Goal: Task Accomplishment & Management: Manage account settings

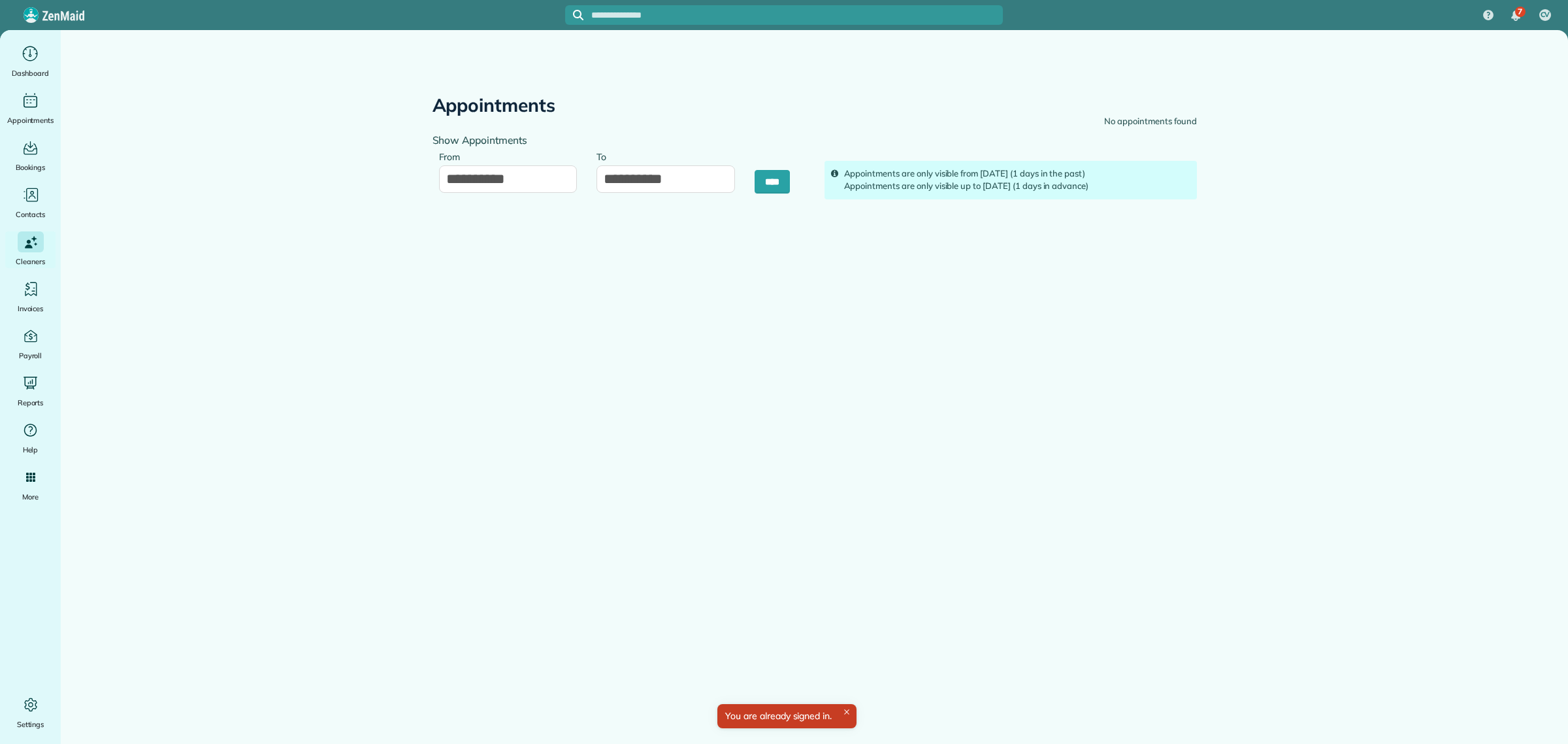
type input "**********"
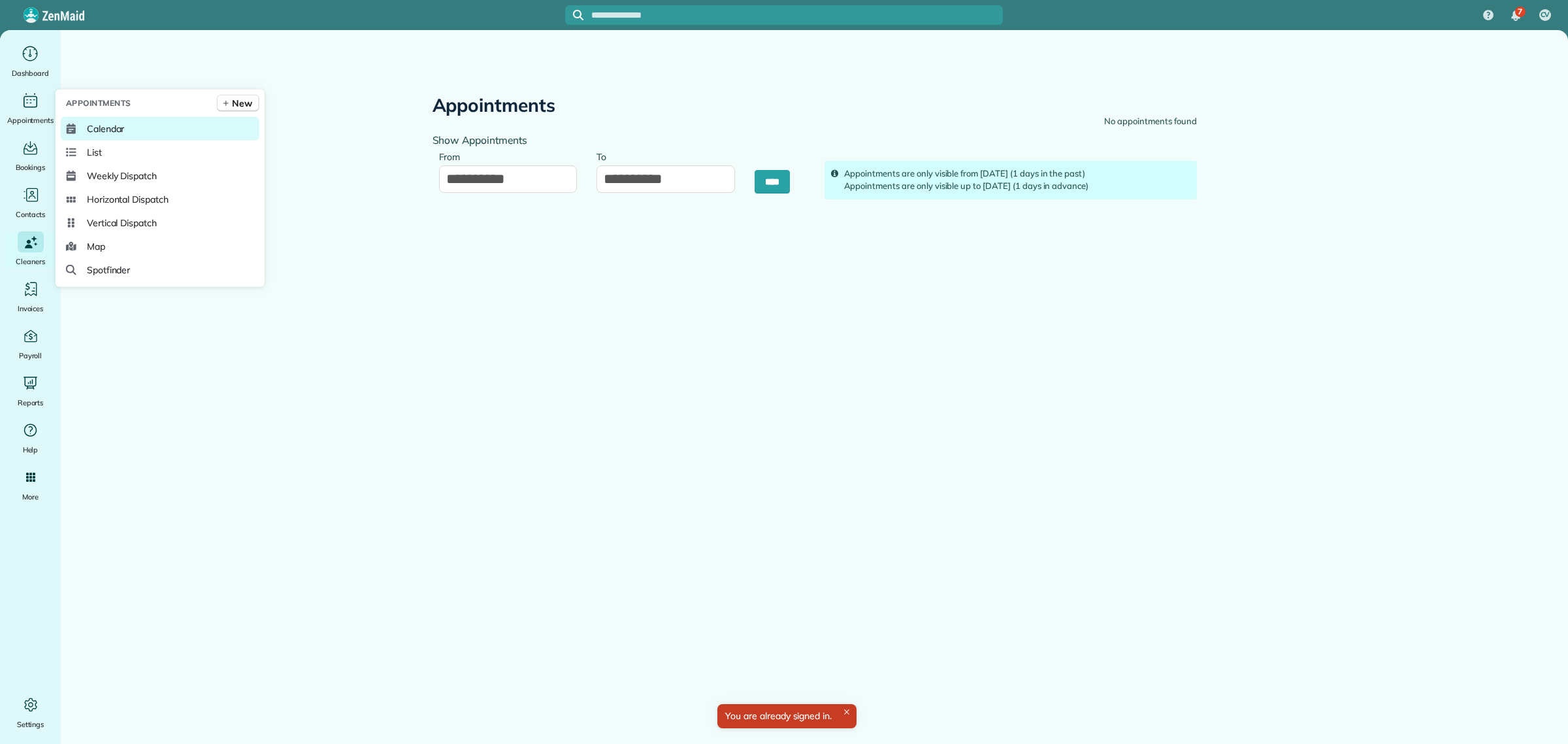
click at [98, 126] on span "Calendar" at bounding box center [106, 128] width 38 height 13
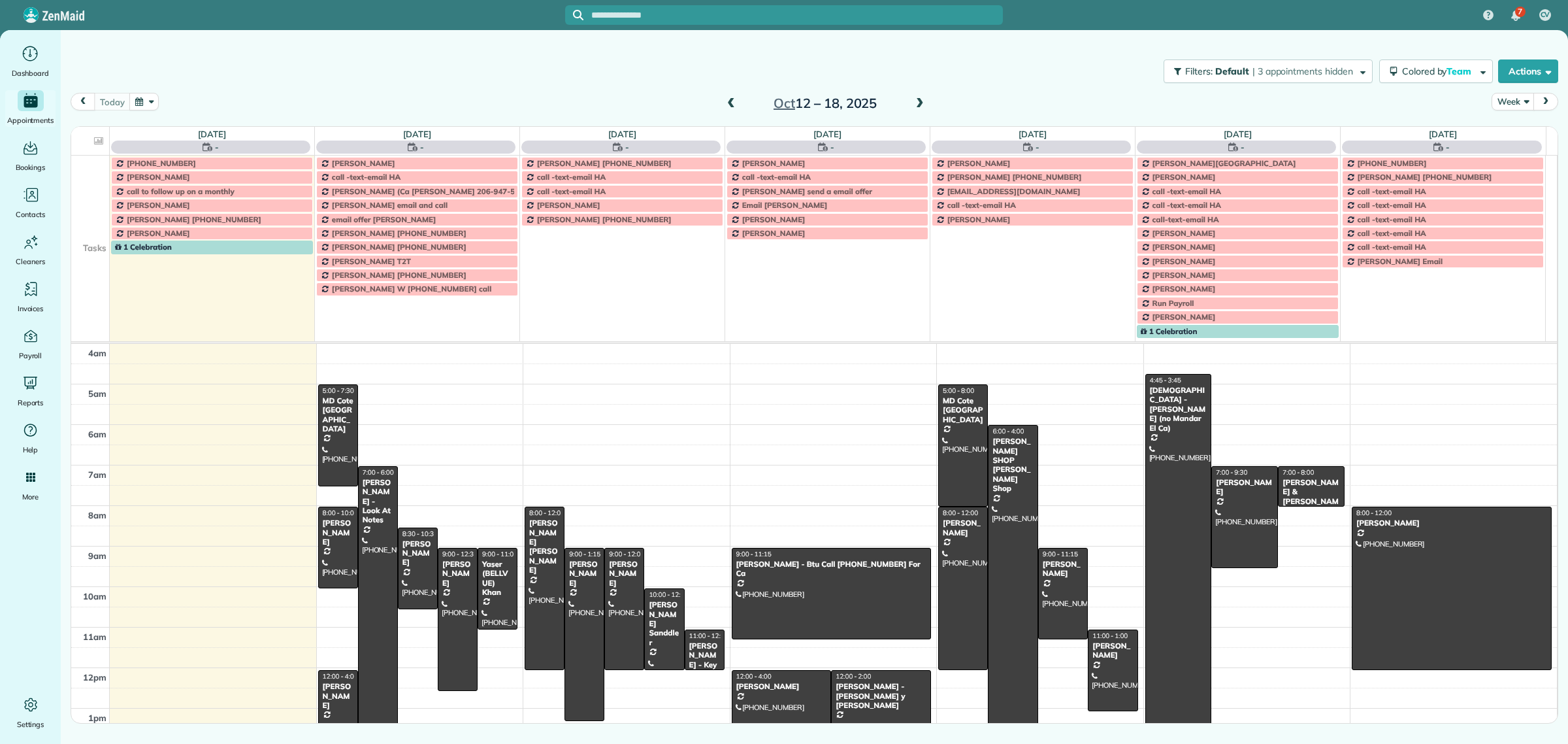
scroll to position [93, 0]
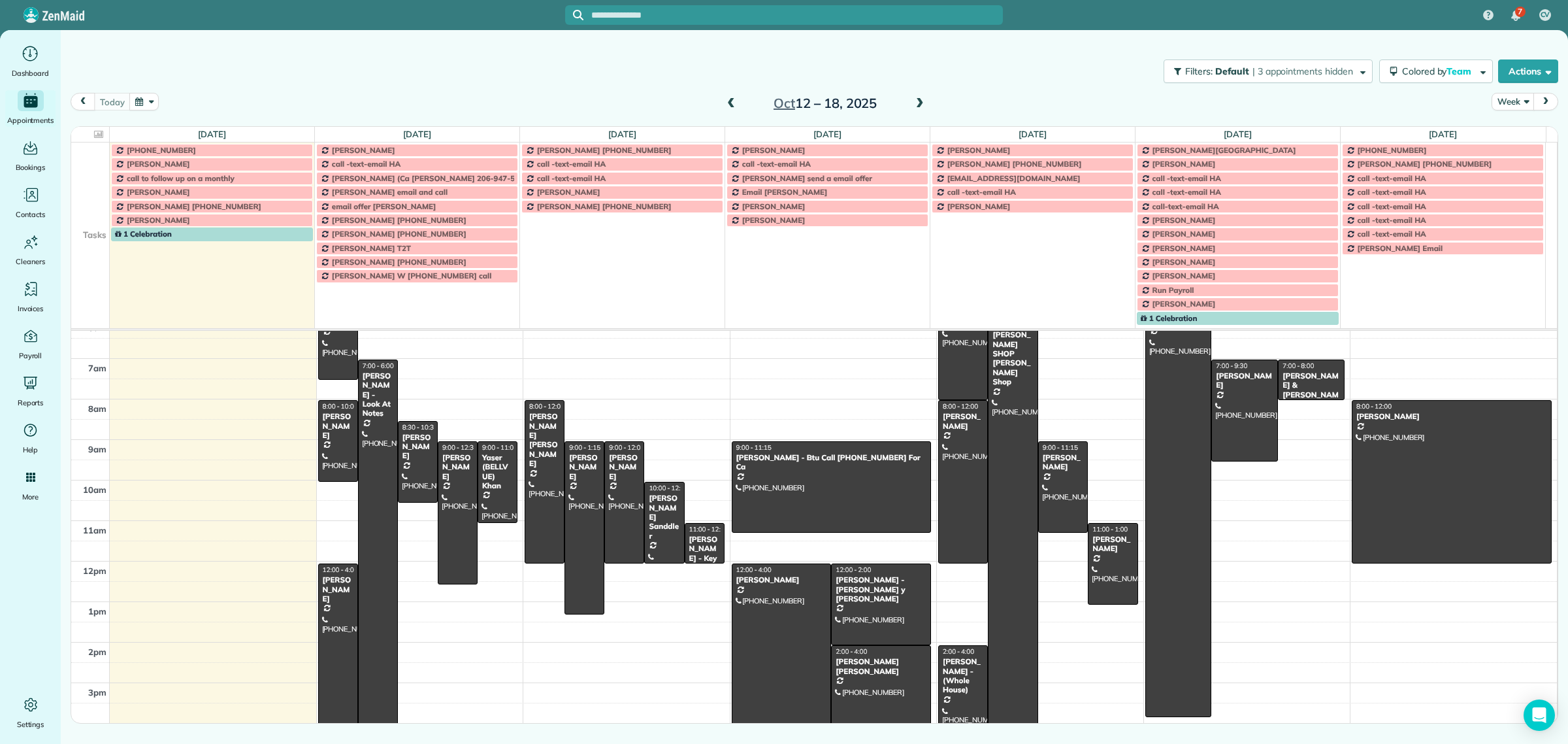
click at [88, 188] on td at bounding box center [90, 192] width 39 height 14
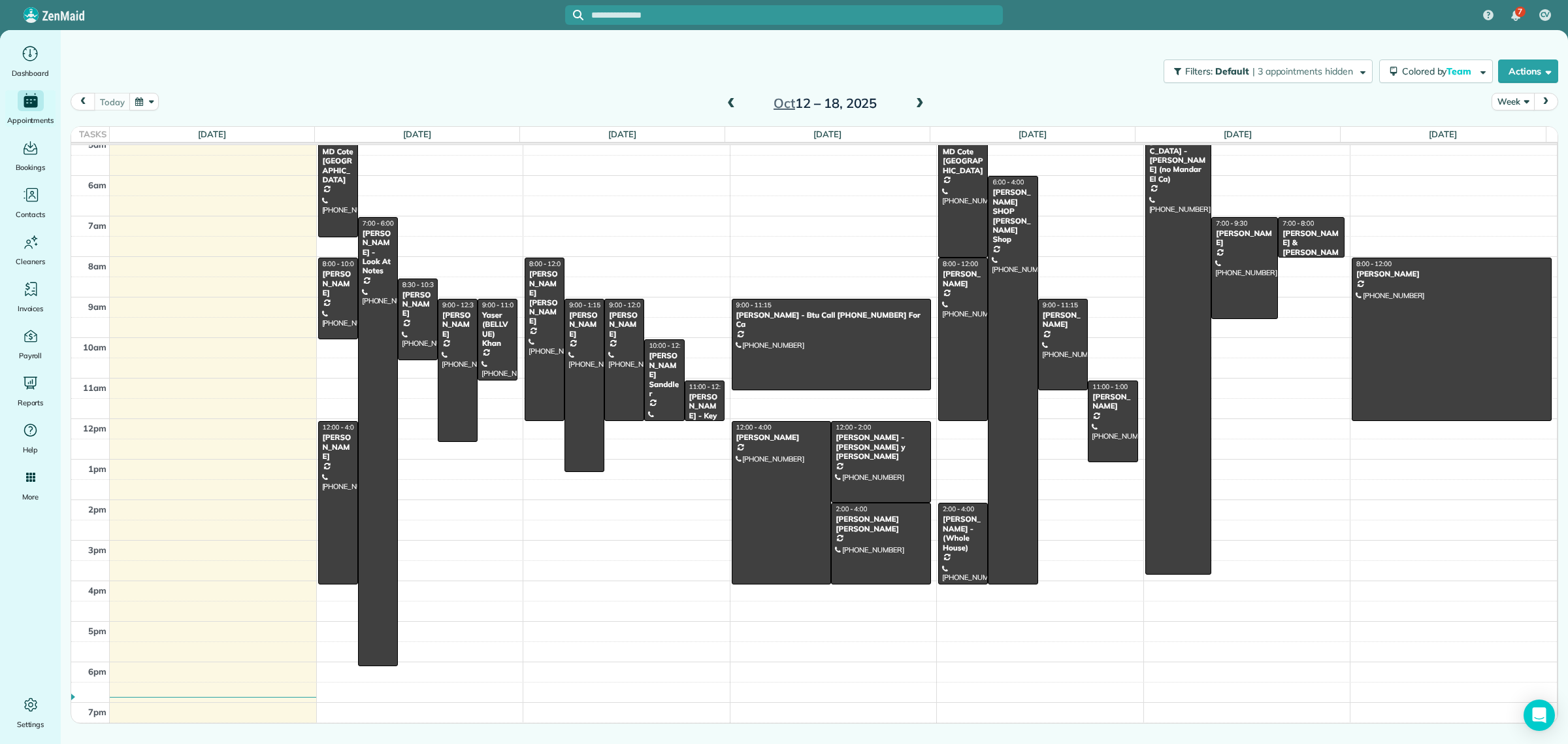
click at [1508, 100] on button "Week" at bounding box center [1513, 101] width 42 height 17
click at [1512, 132] on link "Day" at bounding box center [1545, 132] width 104 height 26
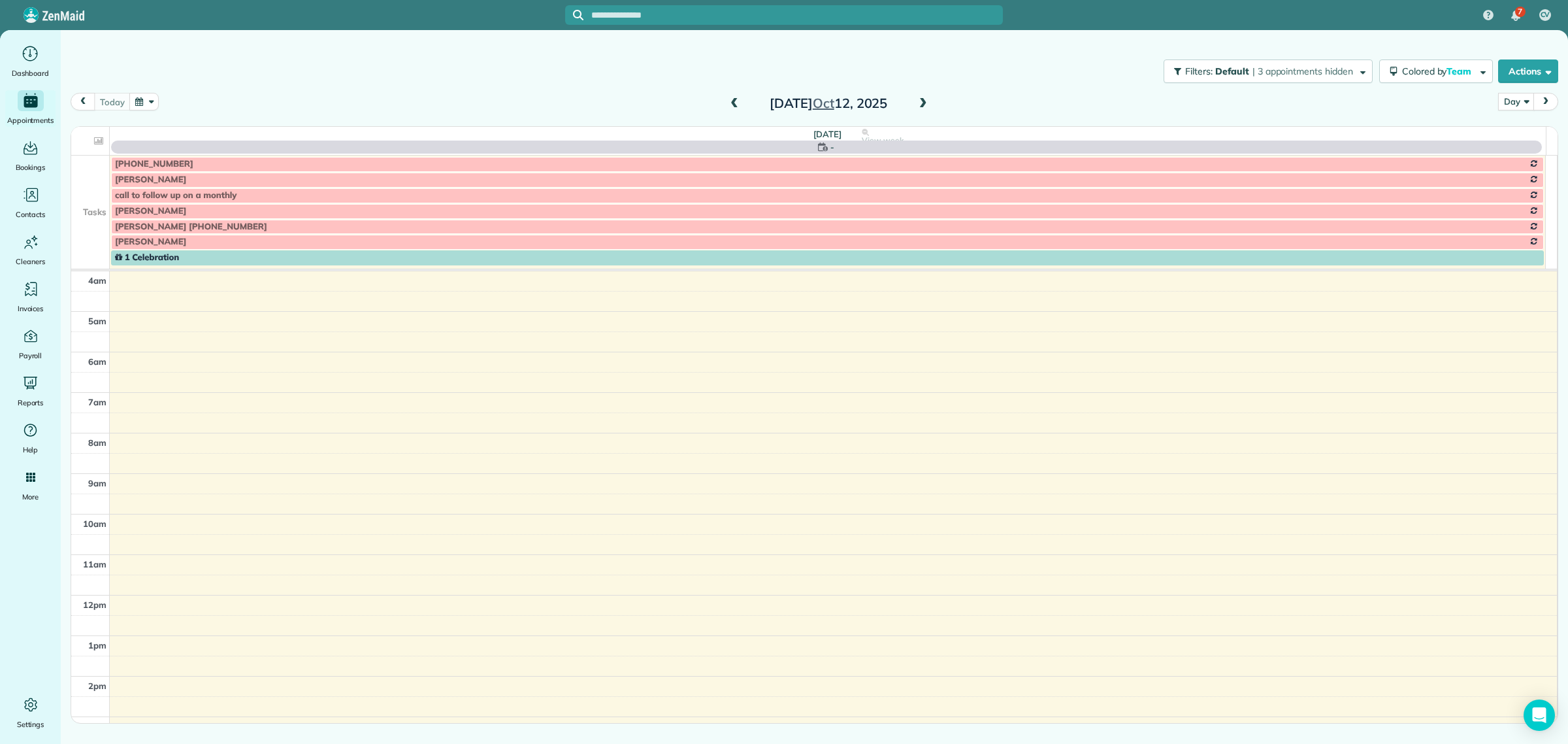
scroll to position [122, 0]
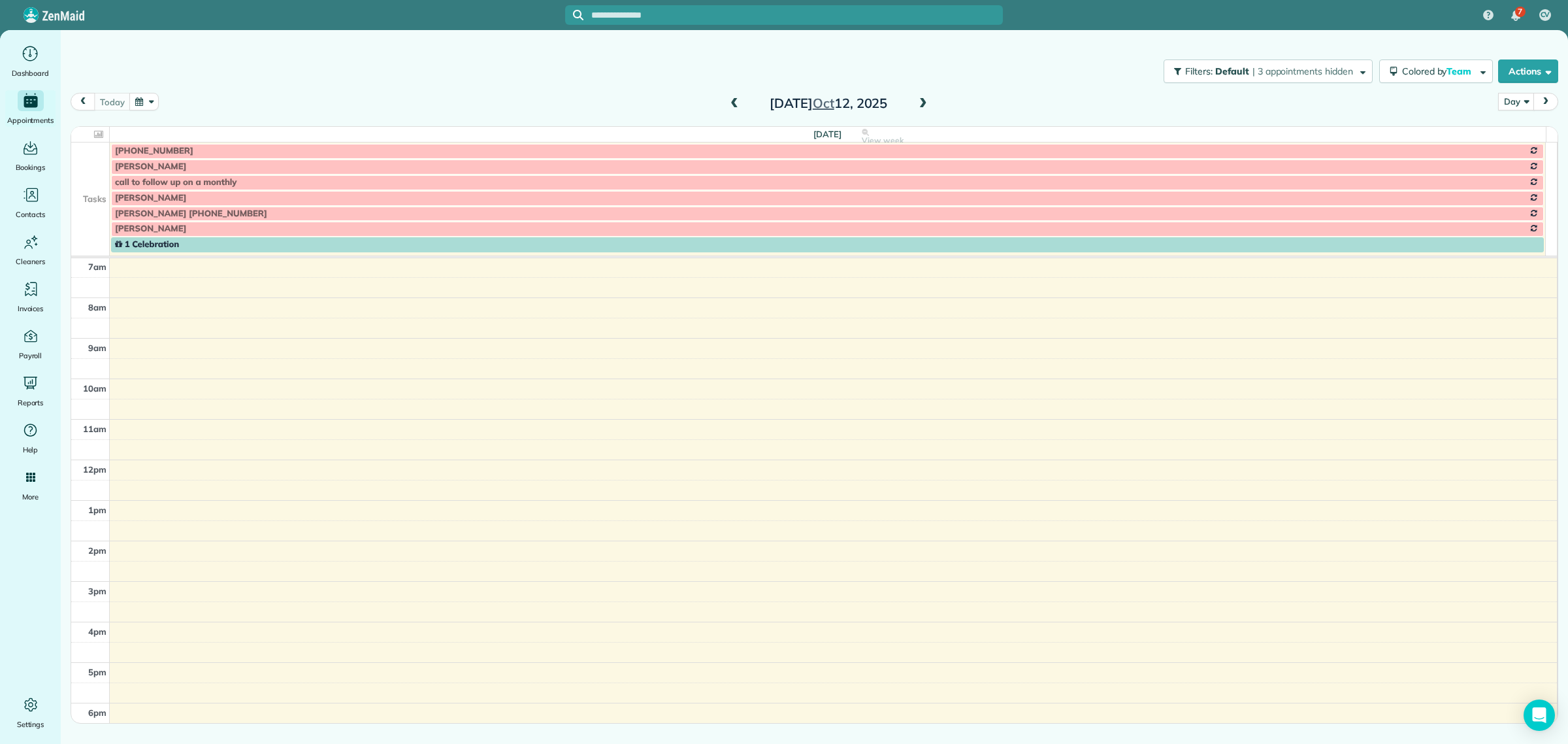
click at [920, 98] on span at bounding box center [924, 104] width 15 height 12
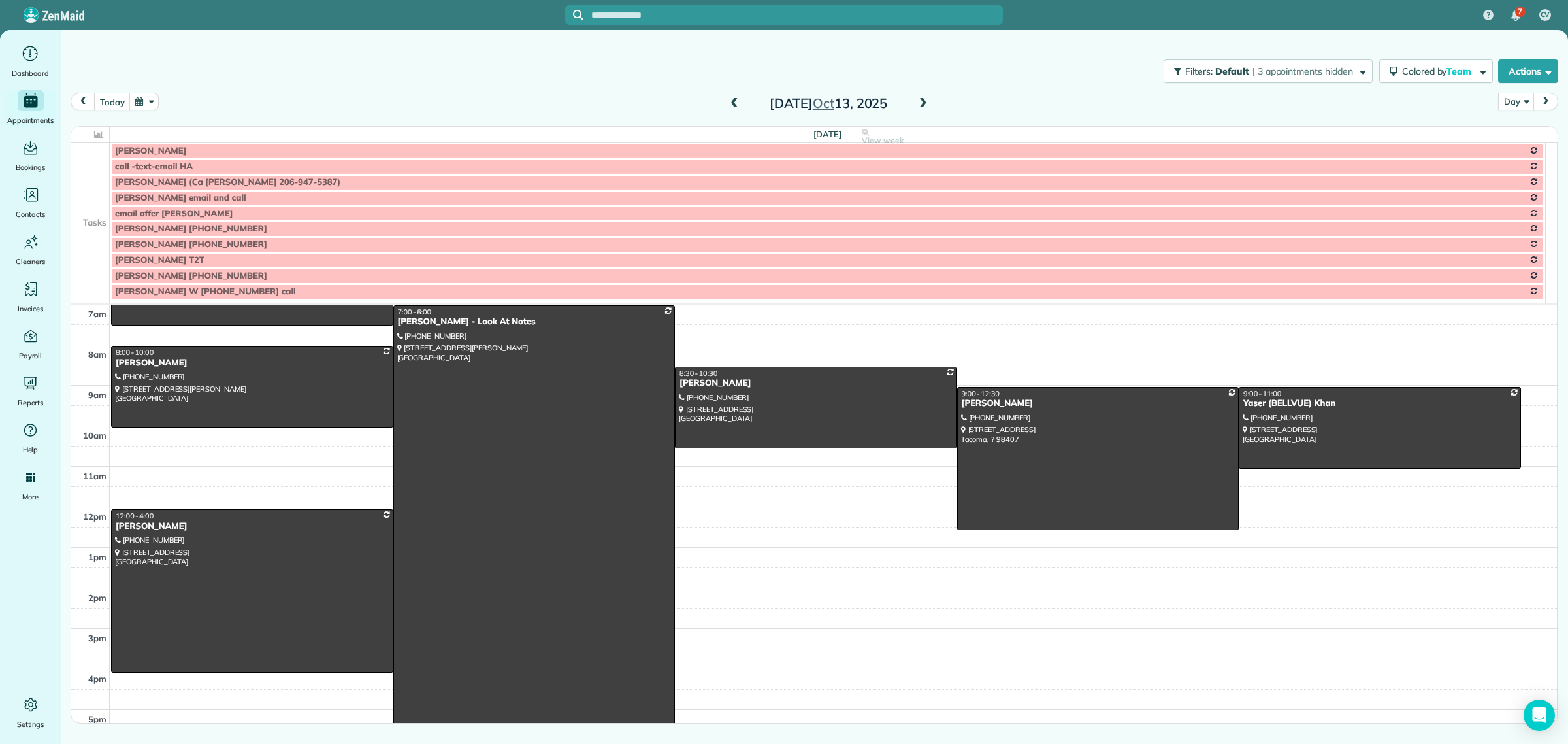
click at [98, 200] on td at bounding box center [90, 198] width 39 height 16
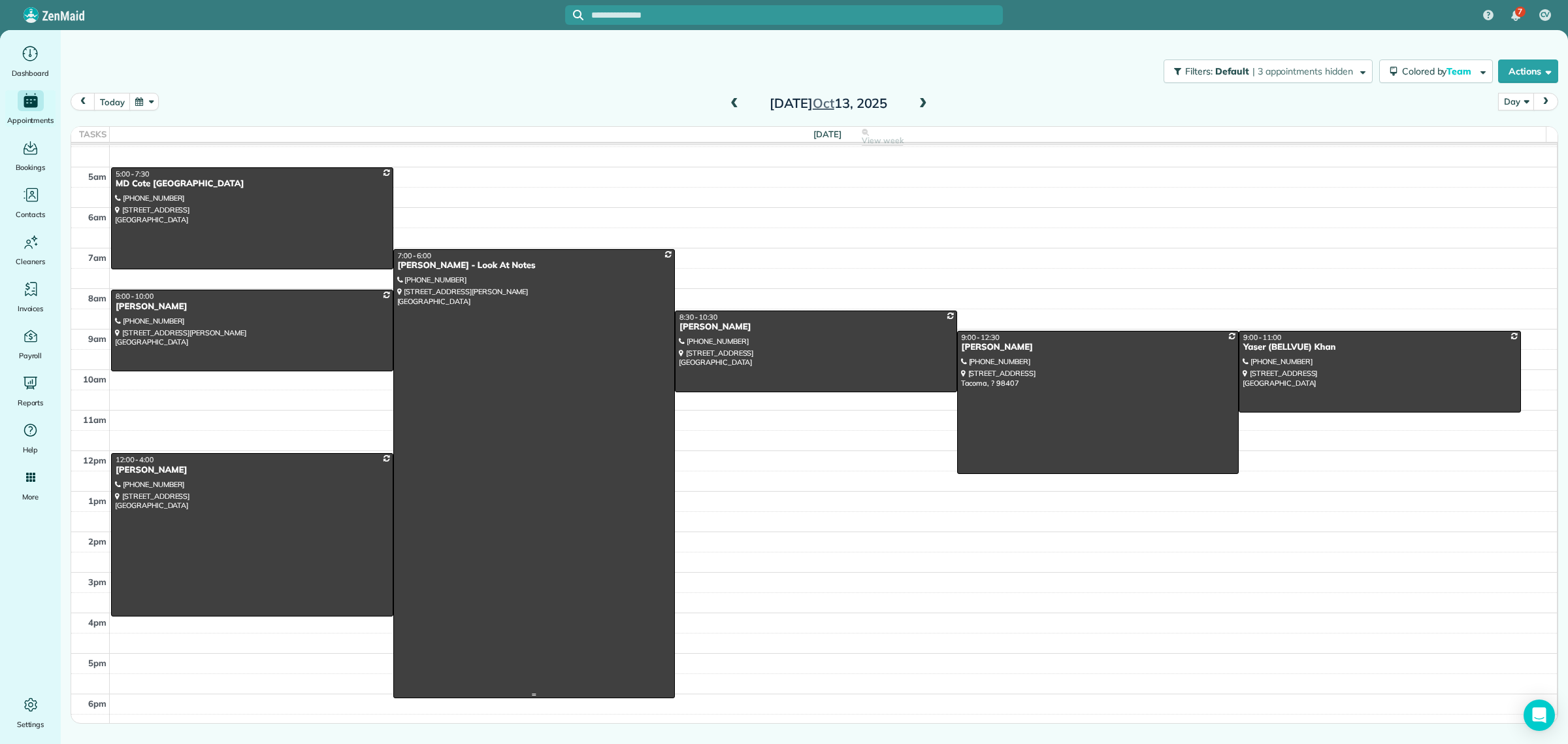
scroll to position [0, 0]
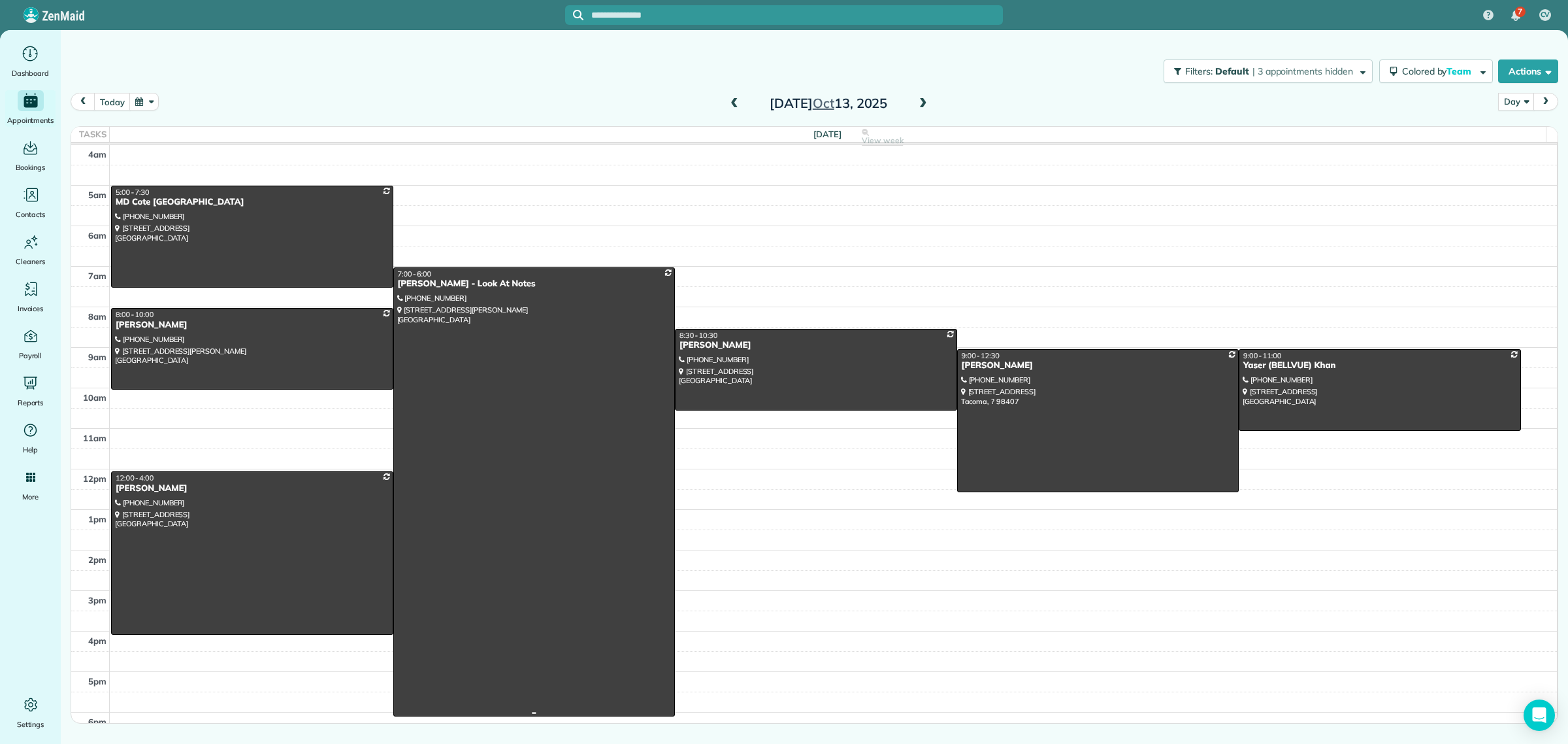
click at [541, 297] on div at bounding box center [534, 492] width 281 height 448
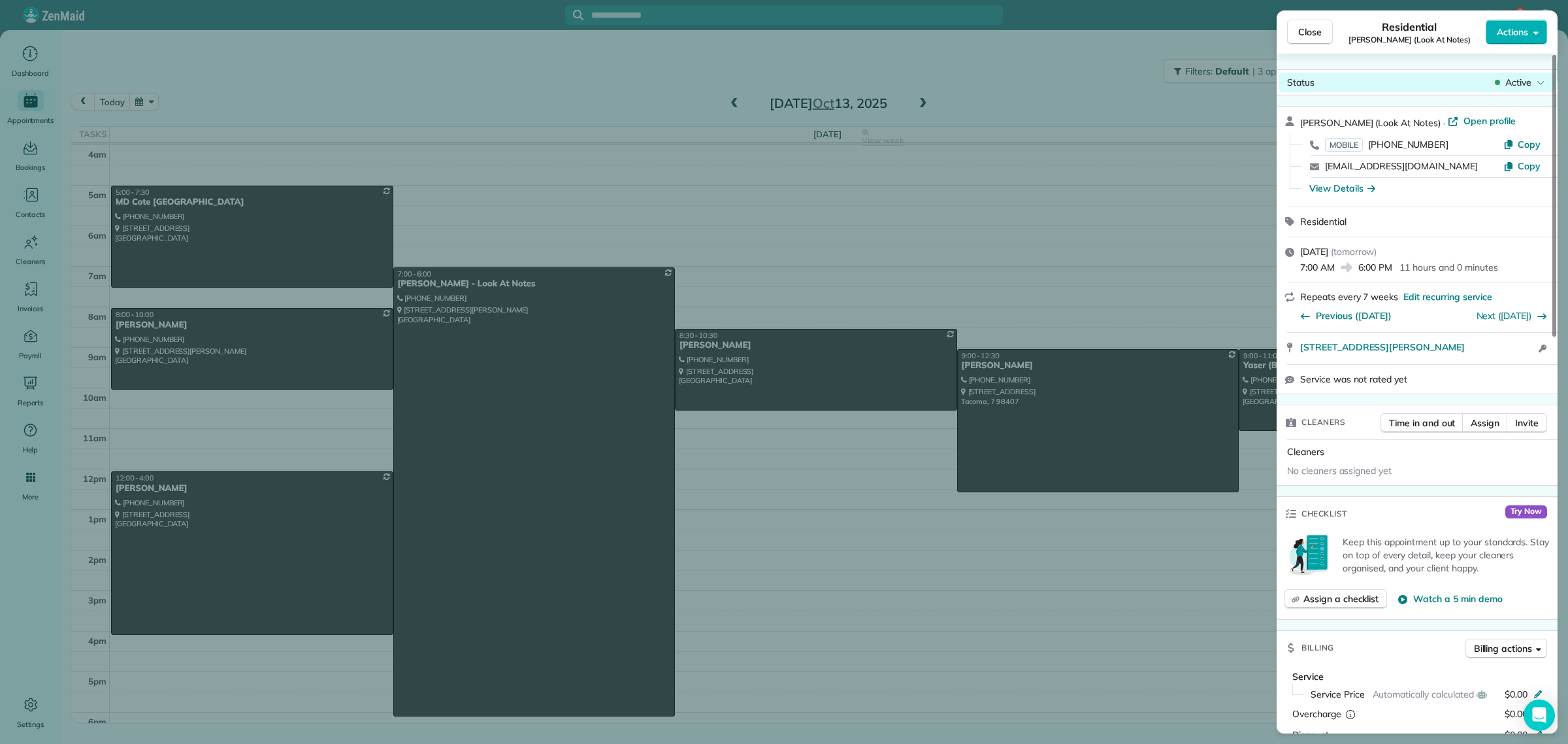
click at [1525, 79] on span "Active" at bounding box center [1519, 82] width 26 height 13
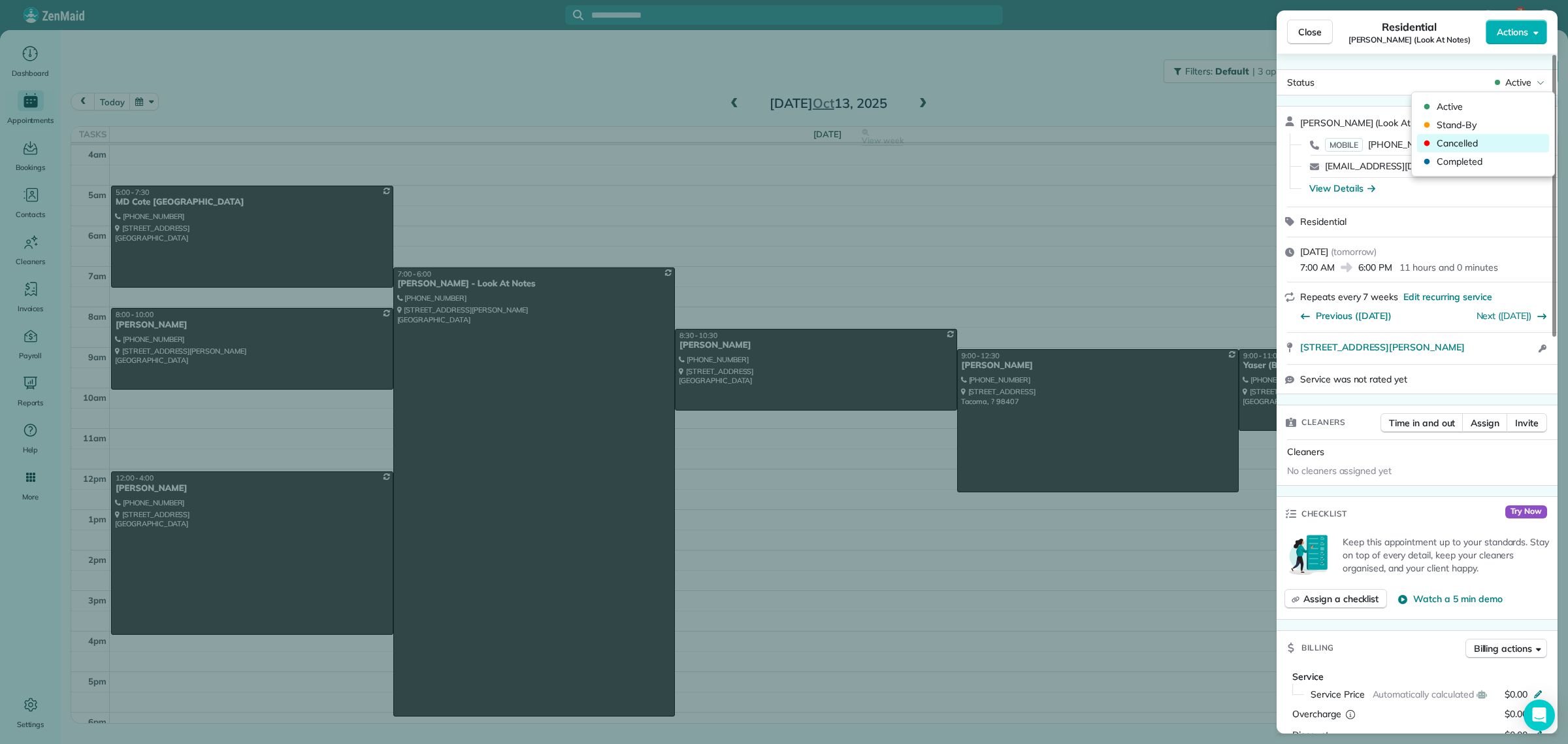
click at [1471, 142] on span "Cancelled" at bounding box center [1491, 143] width 110 height 13
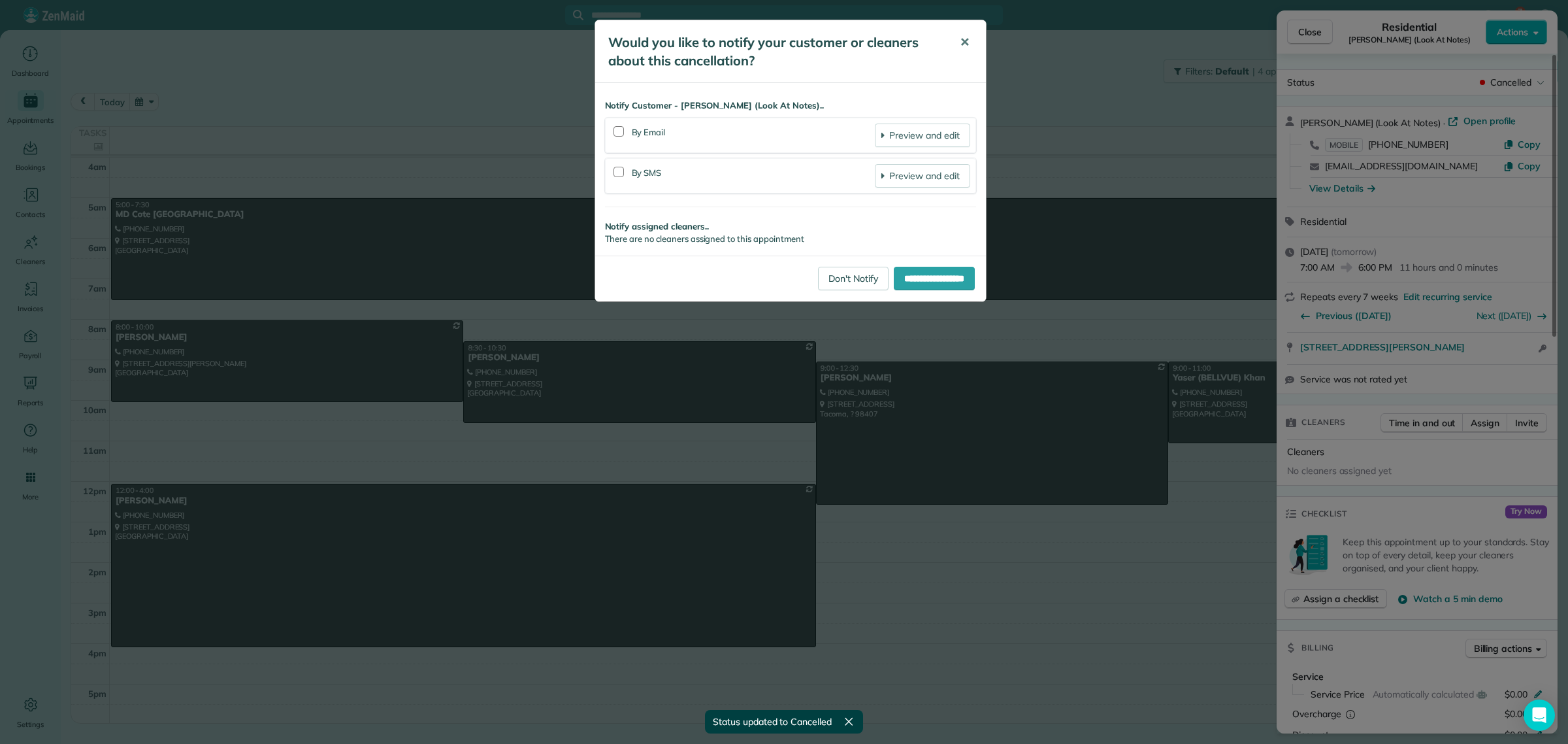
click at [962, 41] on span "✕" at bounding box center [964, 41] width 10 height 15
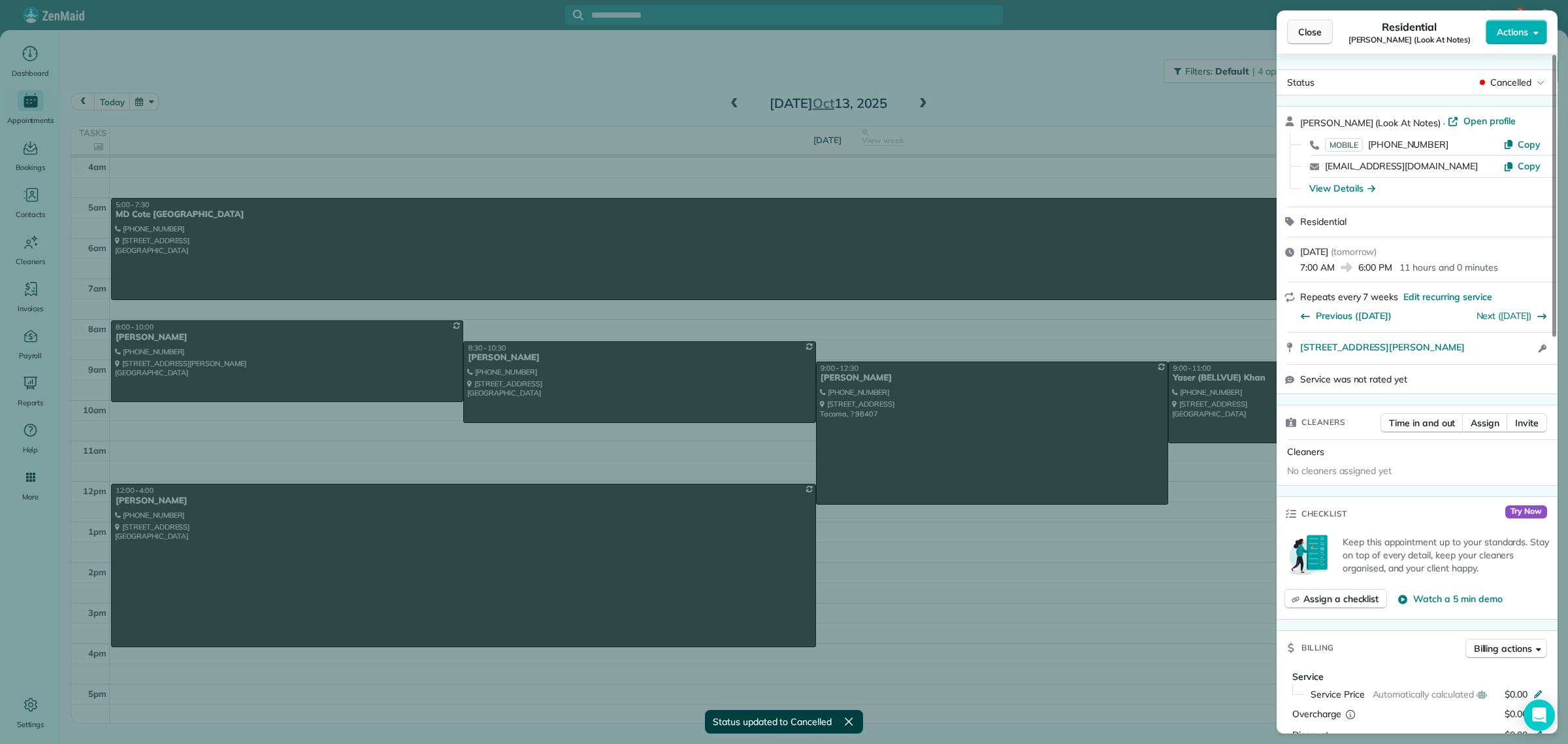
click at [1309, 33] on span "Close" at bounding box center [1310, 32] width 23 height 13
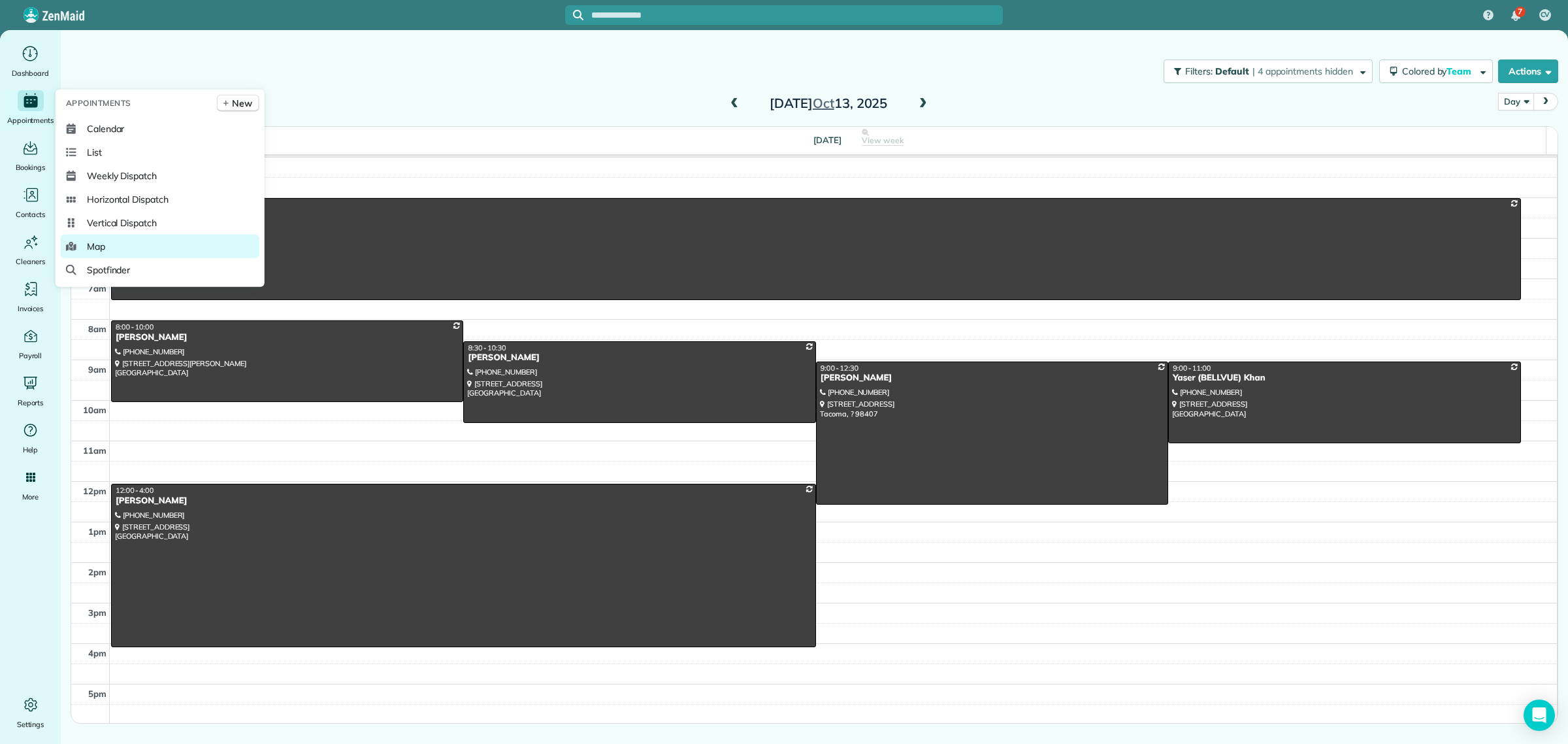
click at [106, 243] on link "Map" at bounding box center [160, 246] width 199 height 23
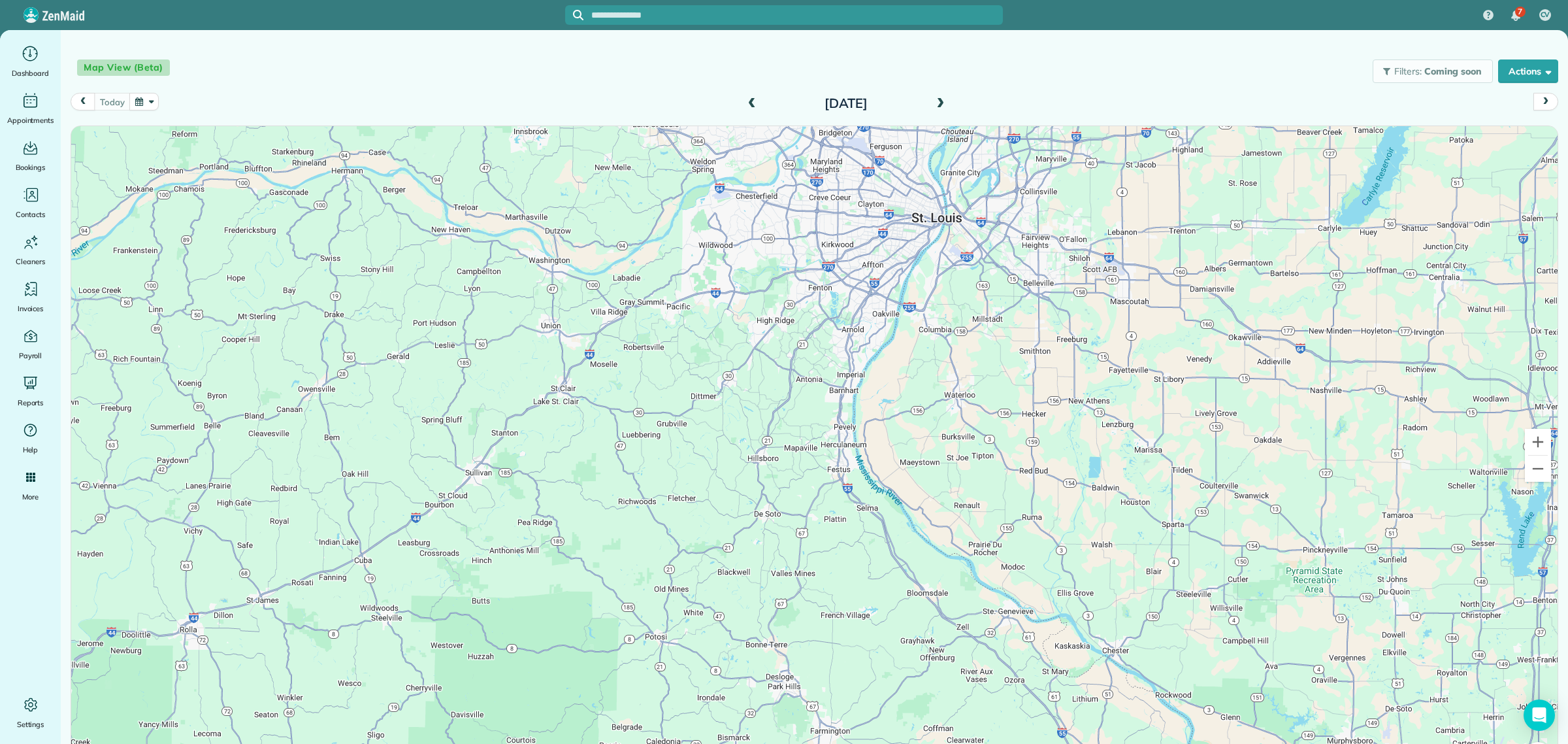
click at [935, 110] on span at bounding box center [940, 104] width 15 height 20
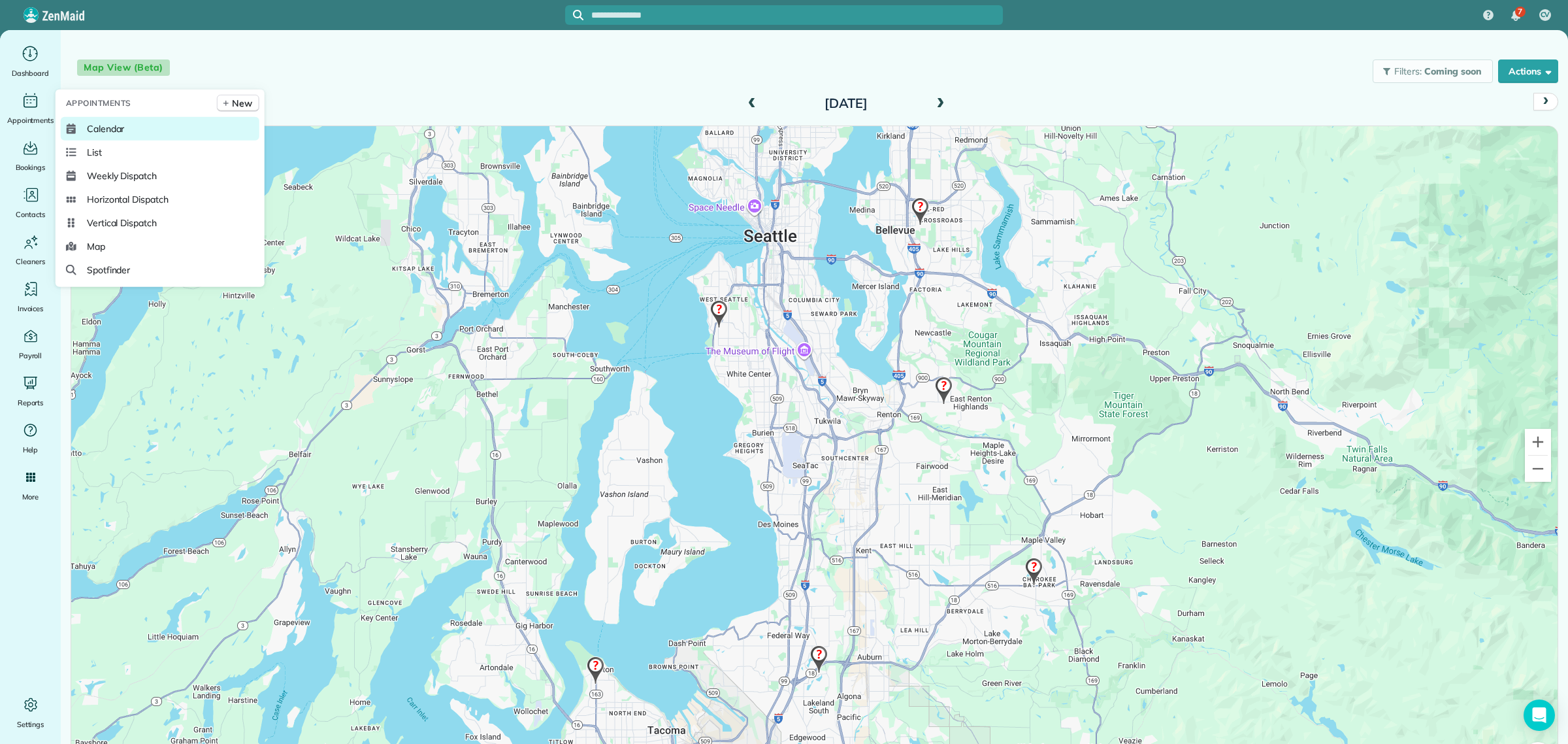
click at [117, 137] on link "Calendar" at bounding box center [160, 128] width 199 height 23
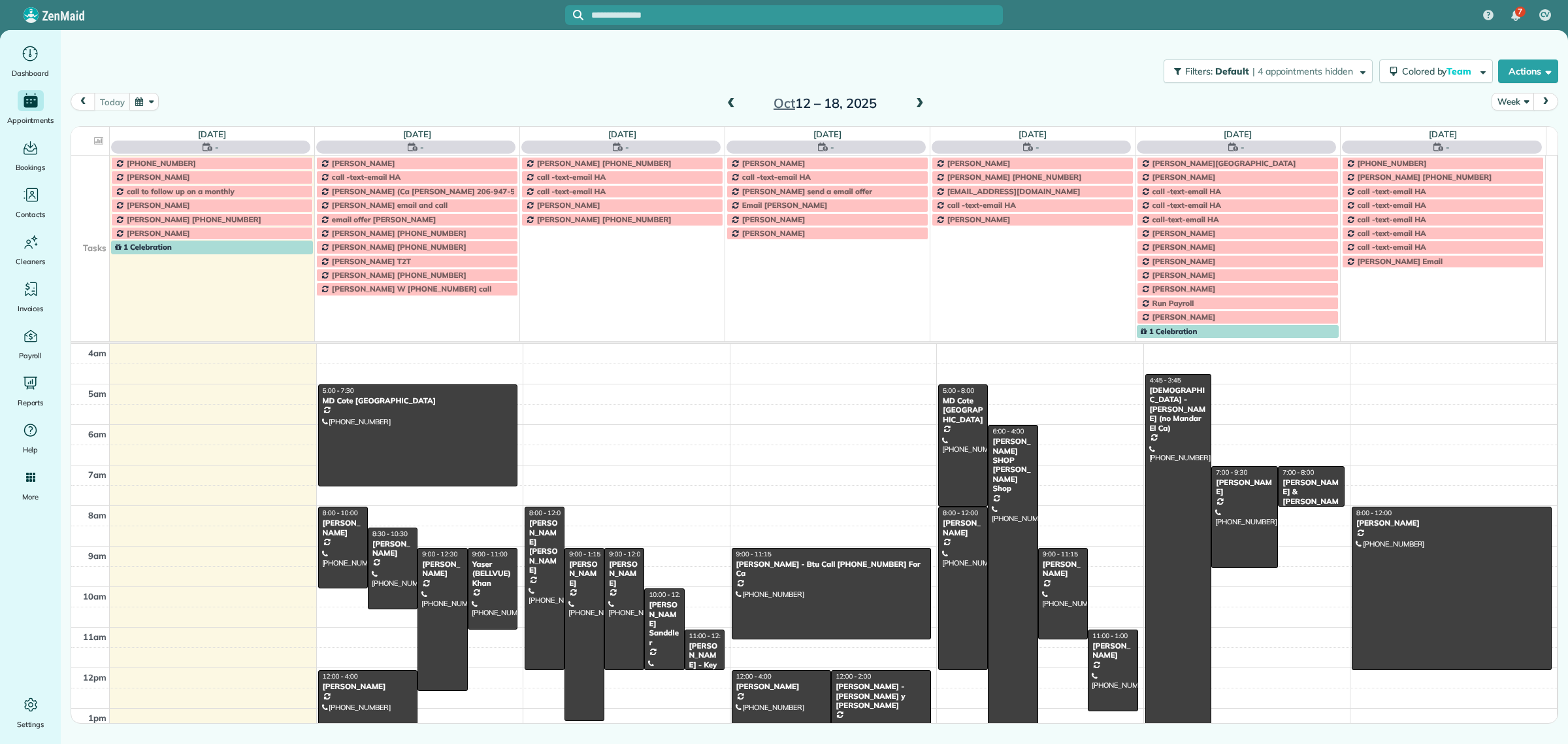
scroll to position [93, 0]
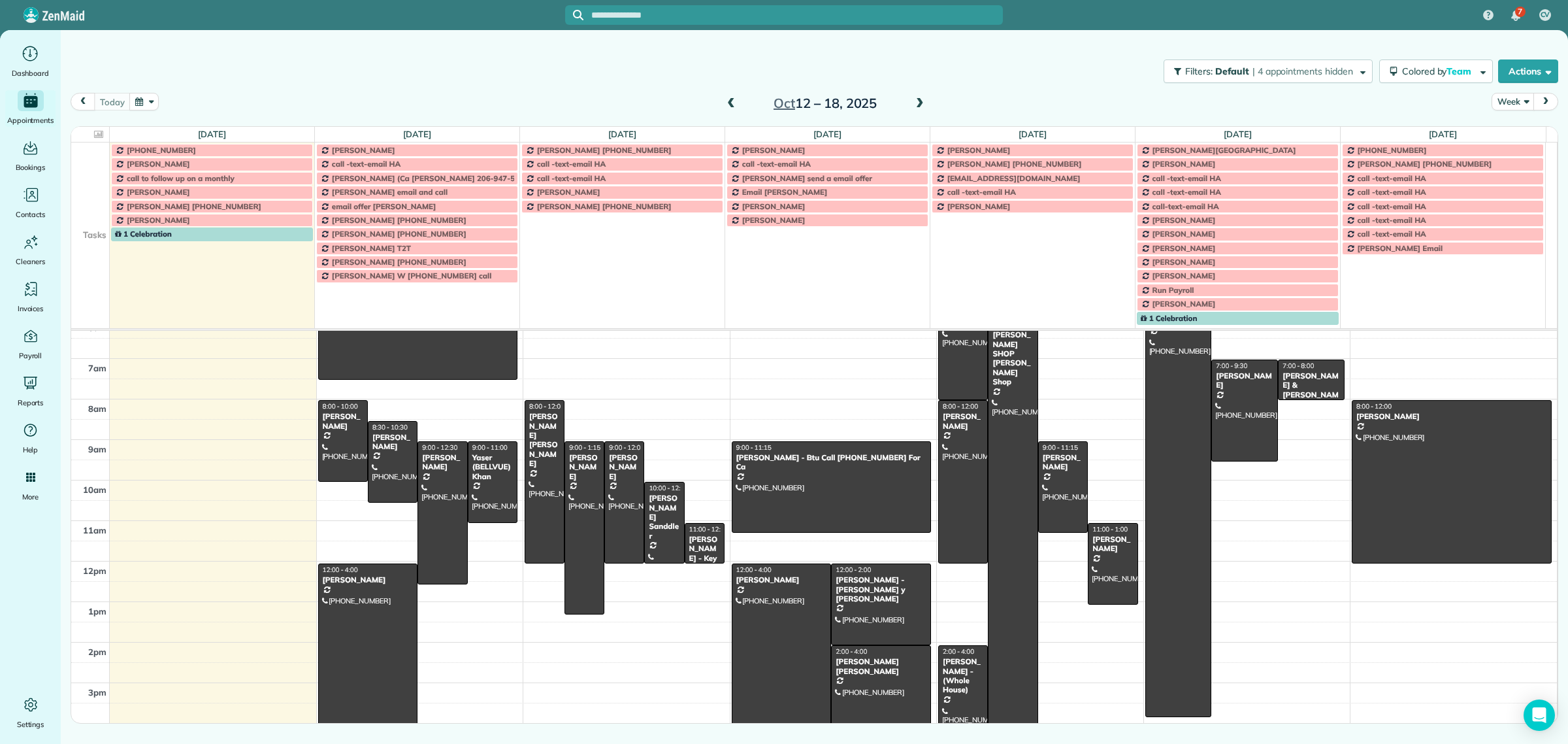
click at [95, 194] on td at bounding box center [90, 192] width 39 height 14
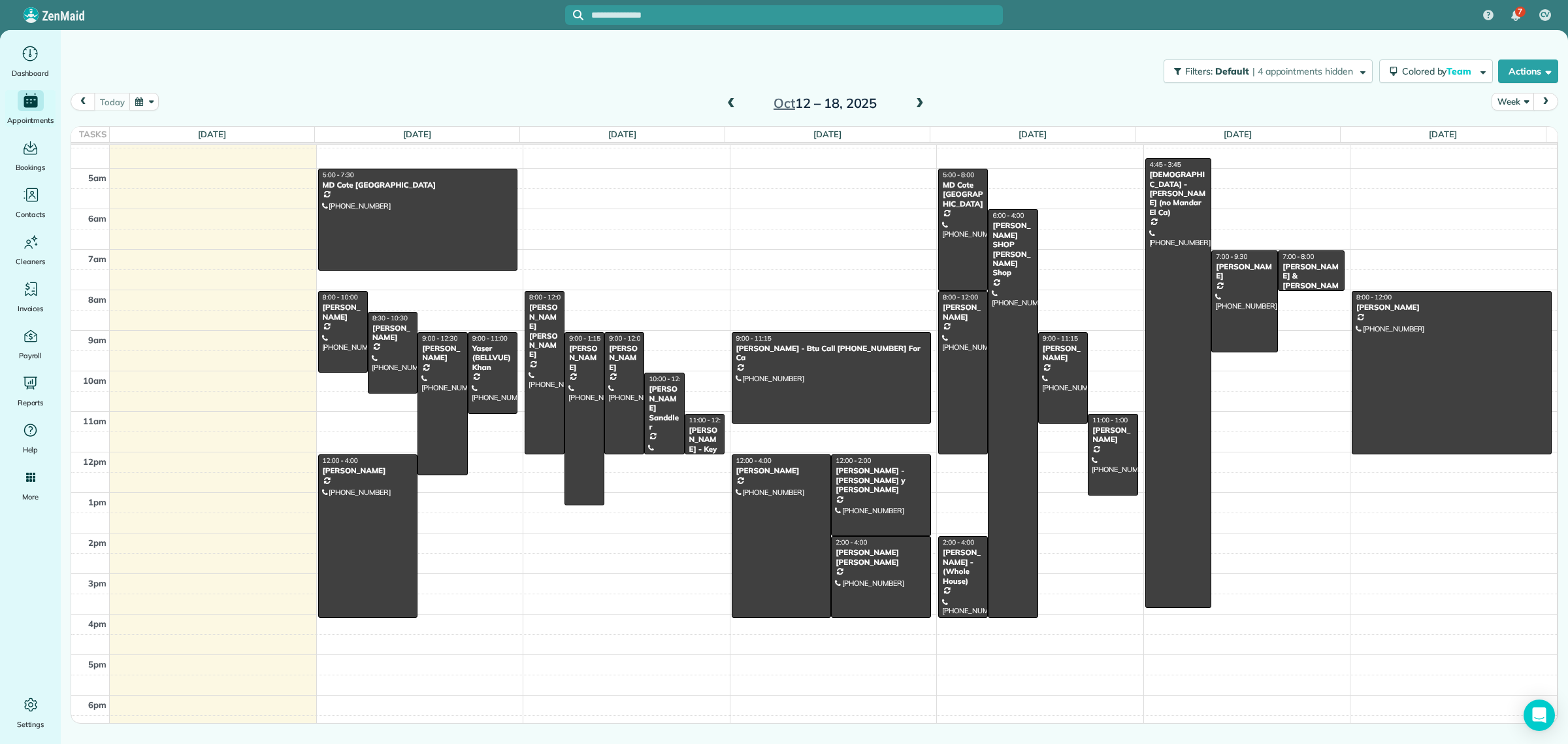
scroll to position [0, 0]
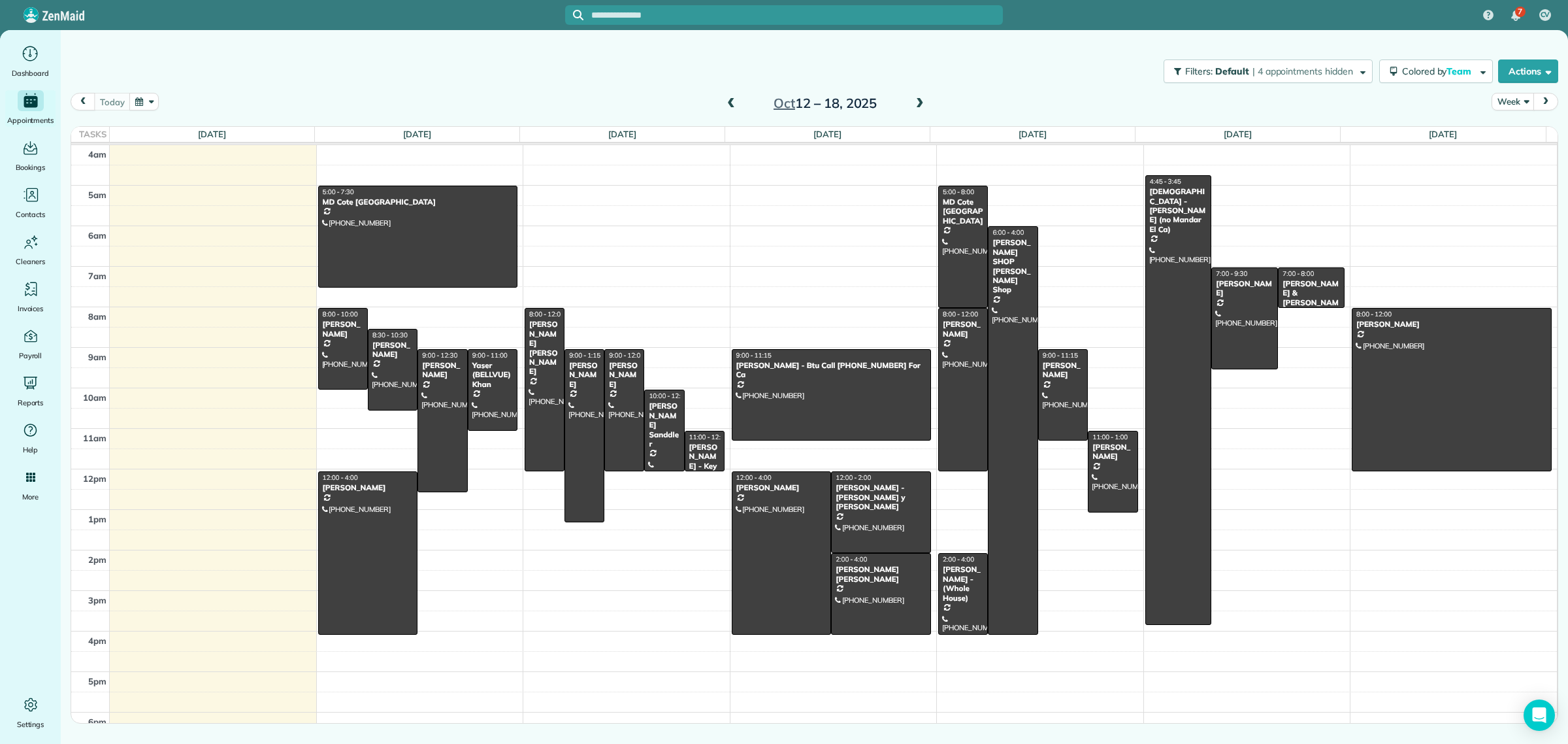
click at [925, 101] on span at bounding box center [920, 104] width 15 height 12
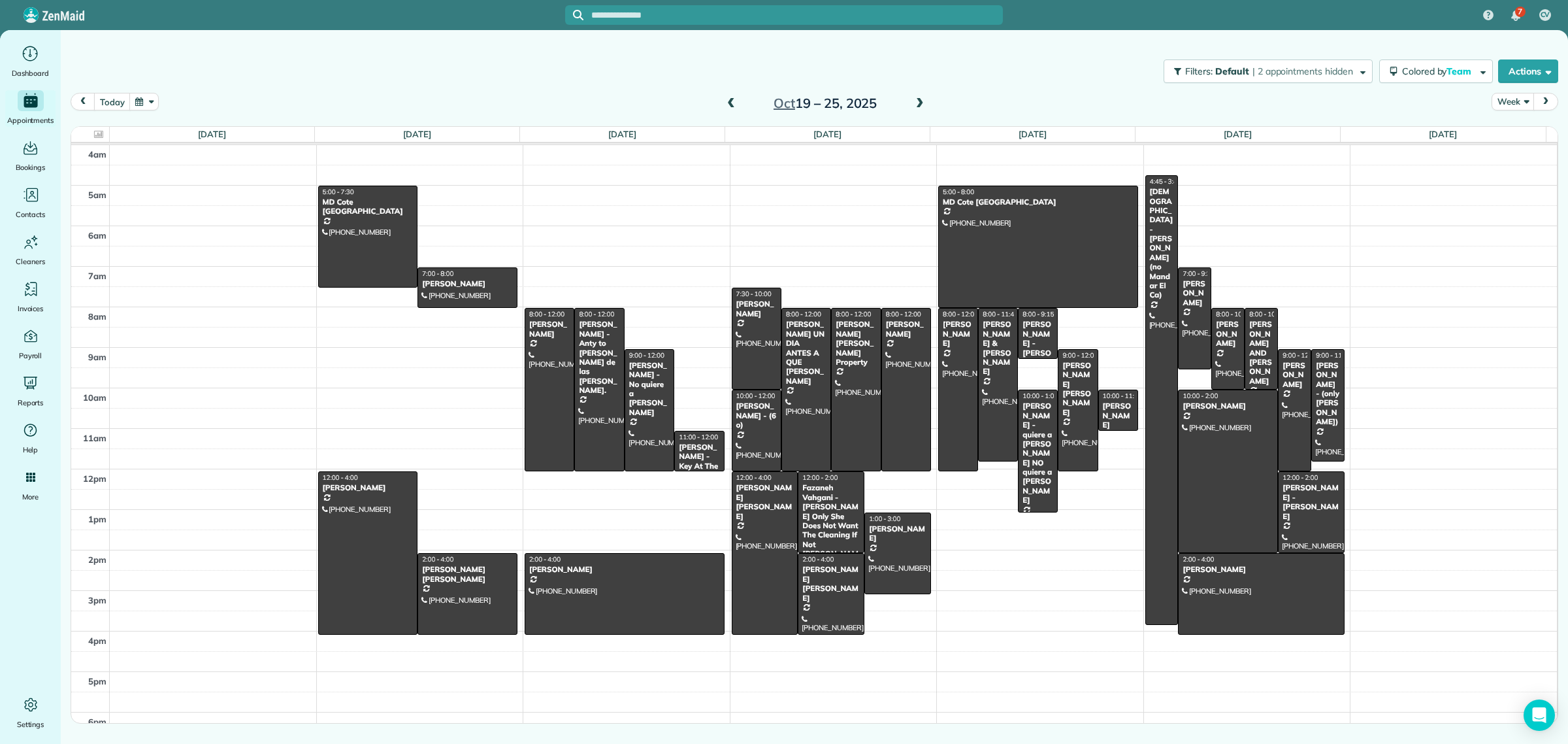
click at [733, 109] on span at bounding box center [731, 104] width 15 height 12
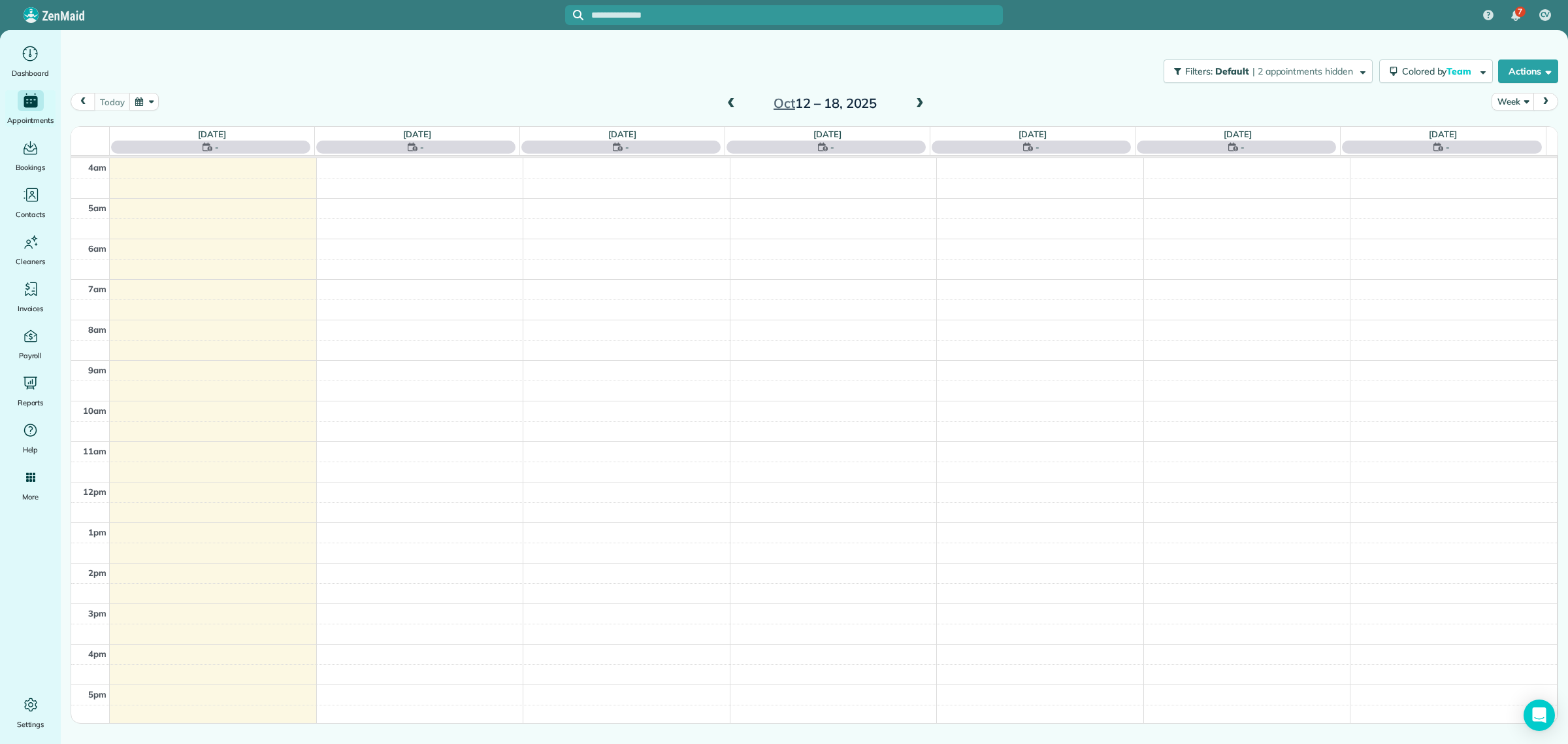
scroll to position [68, 0]
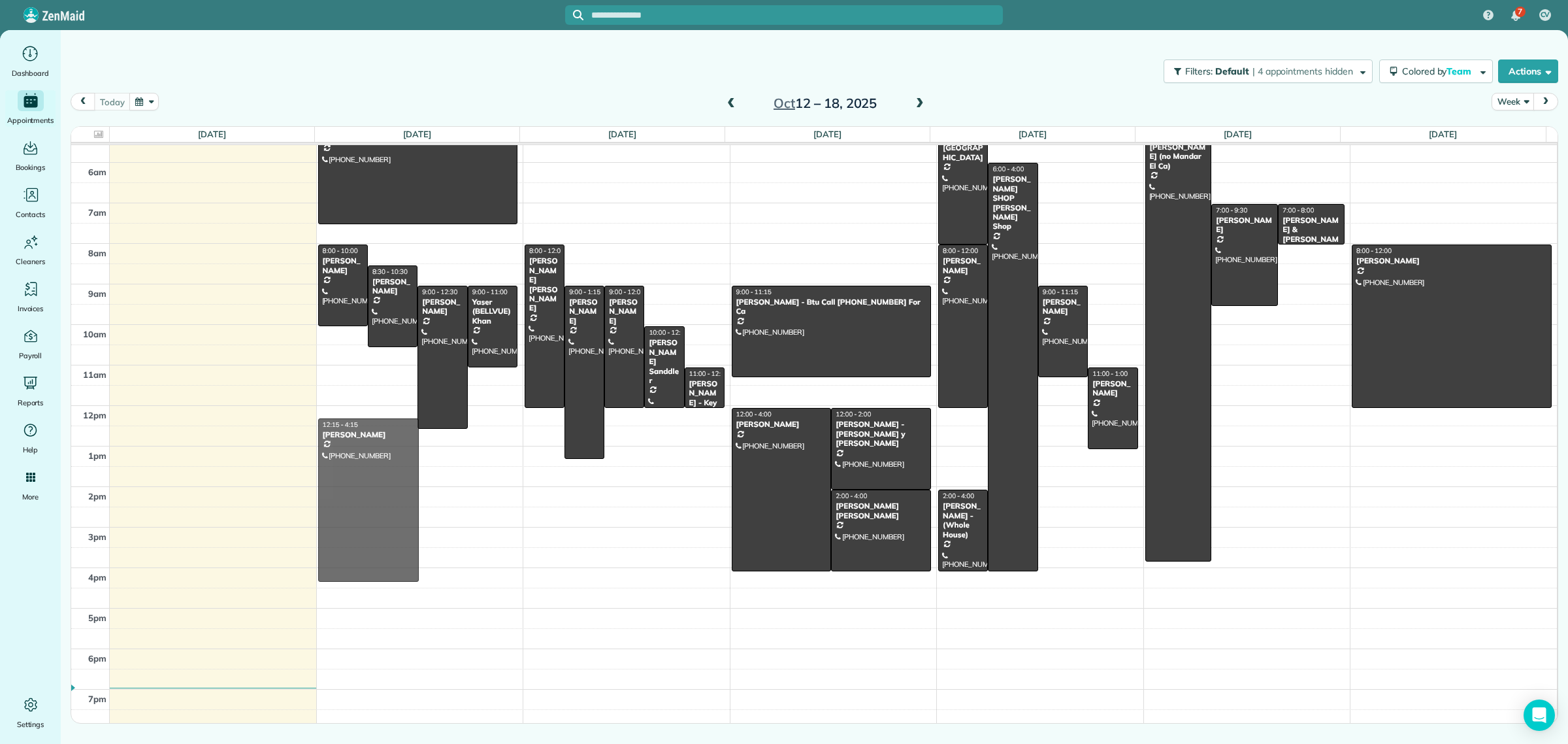
drag, startPoint x: 344, startPoint y: 460, endPoint x: 350, endPoint y: 474, distance: 15.2
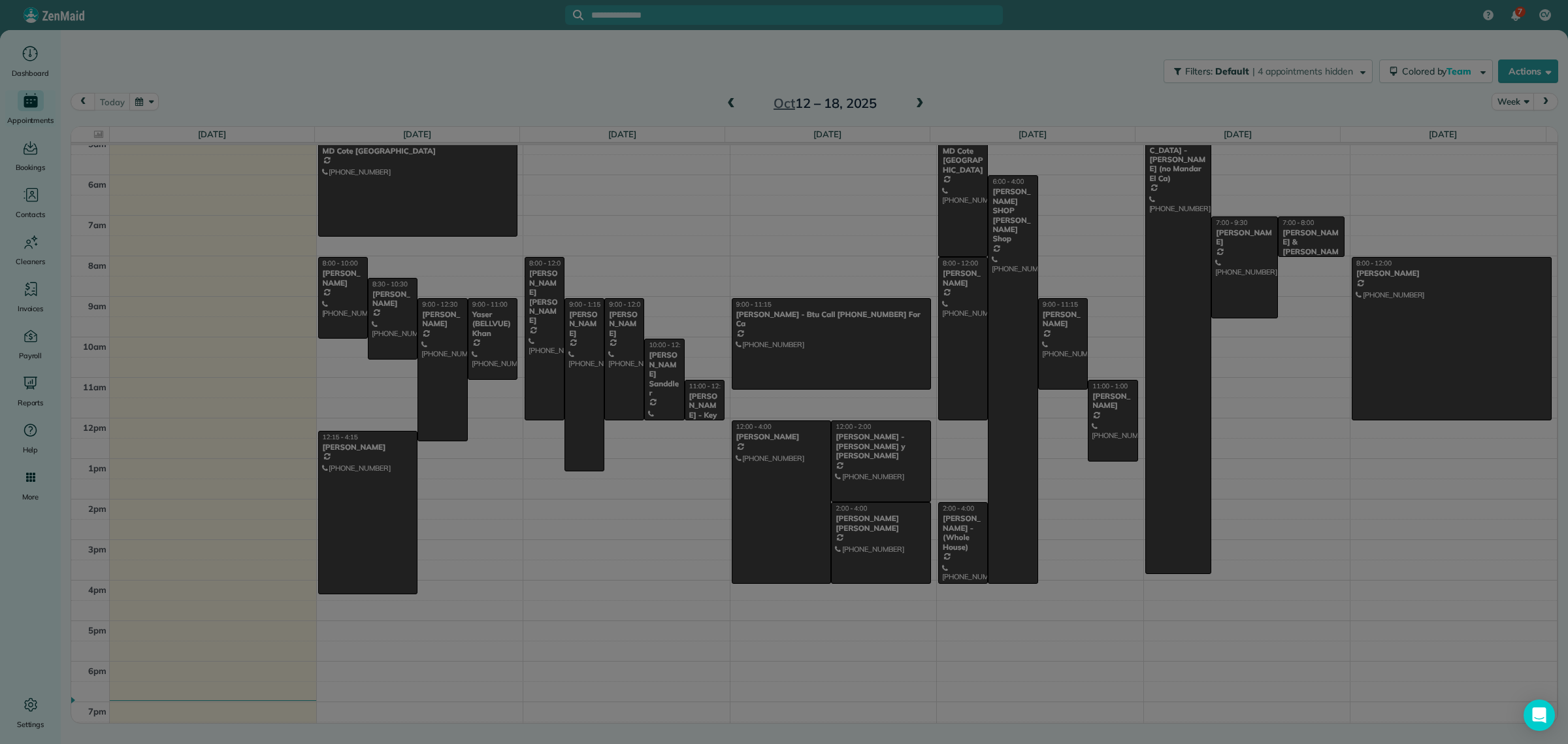
scroll to position [55, 0]
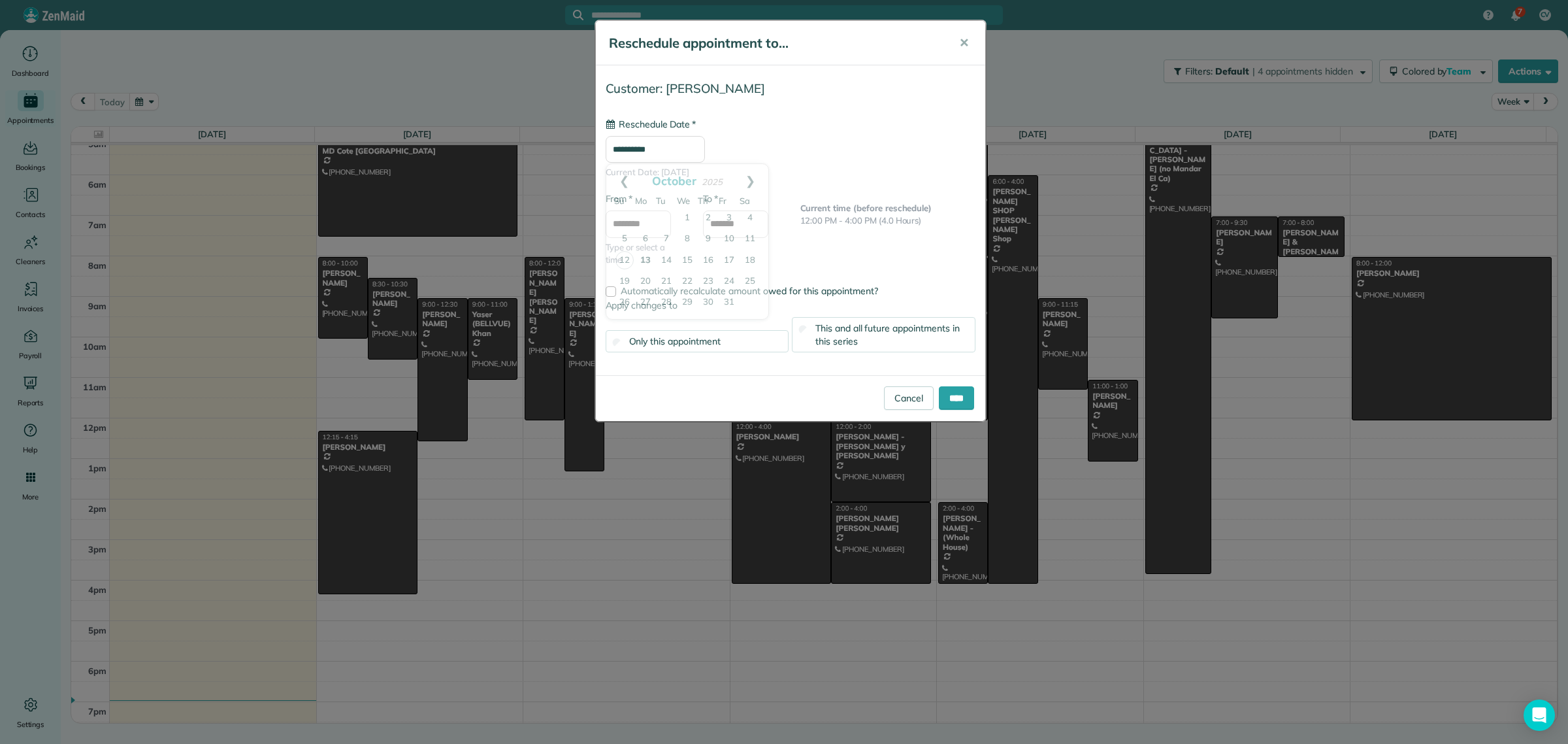
click at [636, 154] on input "**********" at bounding box center [655, 149] width 99 height 28
click at [647, 283] on link "20" at bounding box center [645, 282] width 21 height 21
type input "**********"
click at [955, 397] on input "****" at bounding box center [956, 397] width 35 height 23
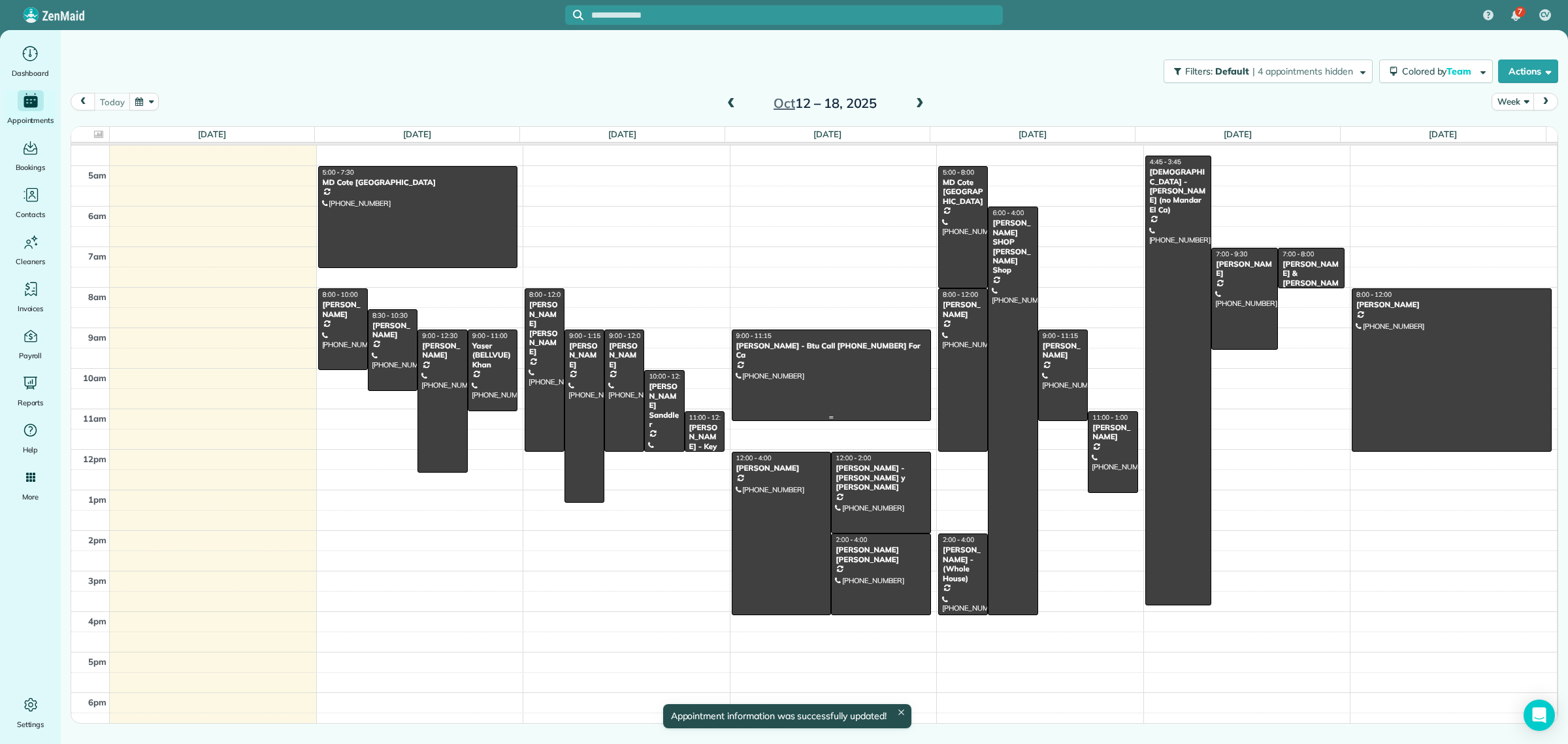
scroll to position [0, 0]
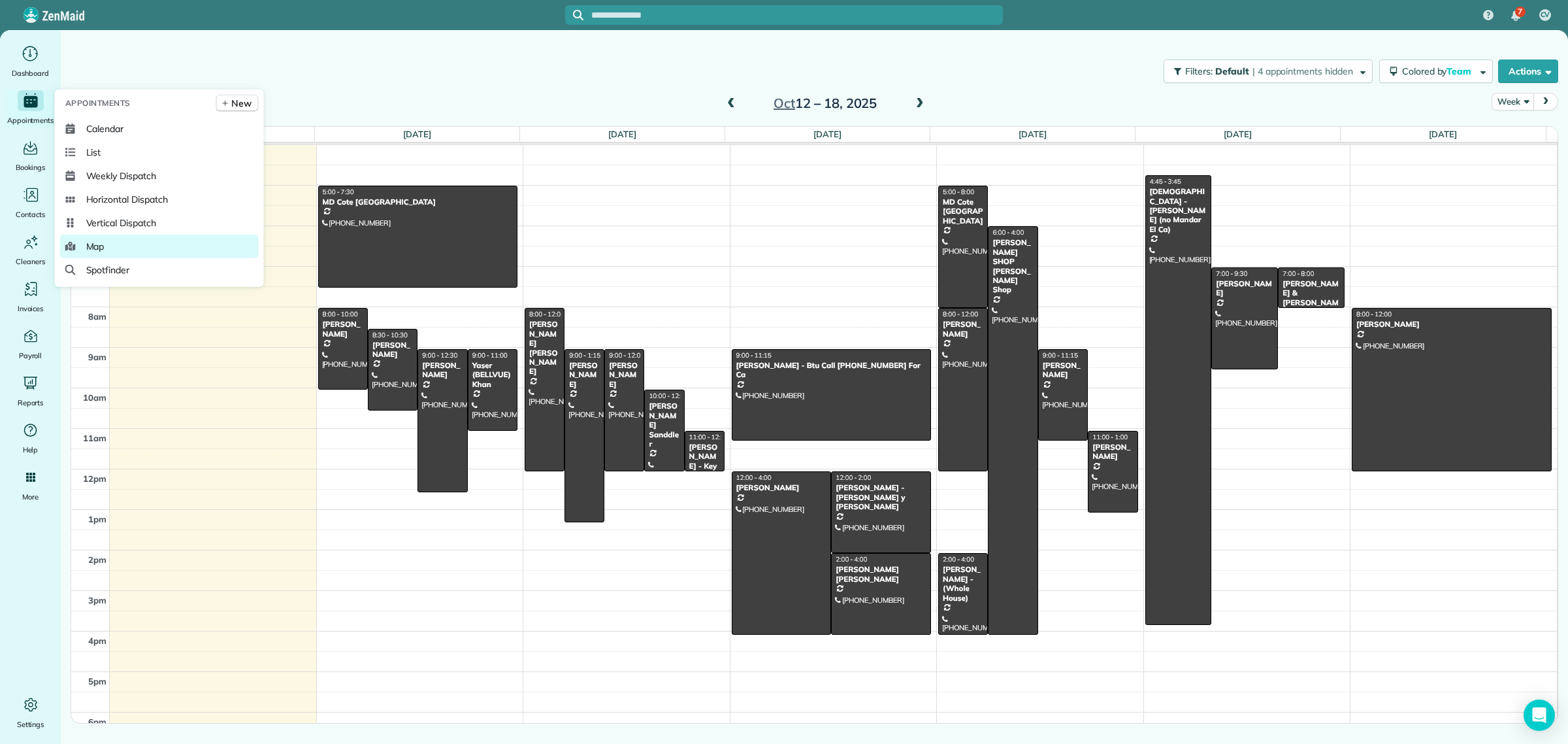
click at [112, 245] on link "Map" at bounding box center [160, 246] width 199 height 23
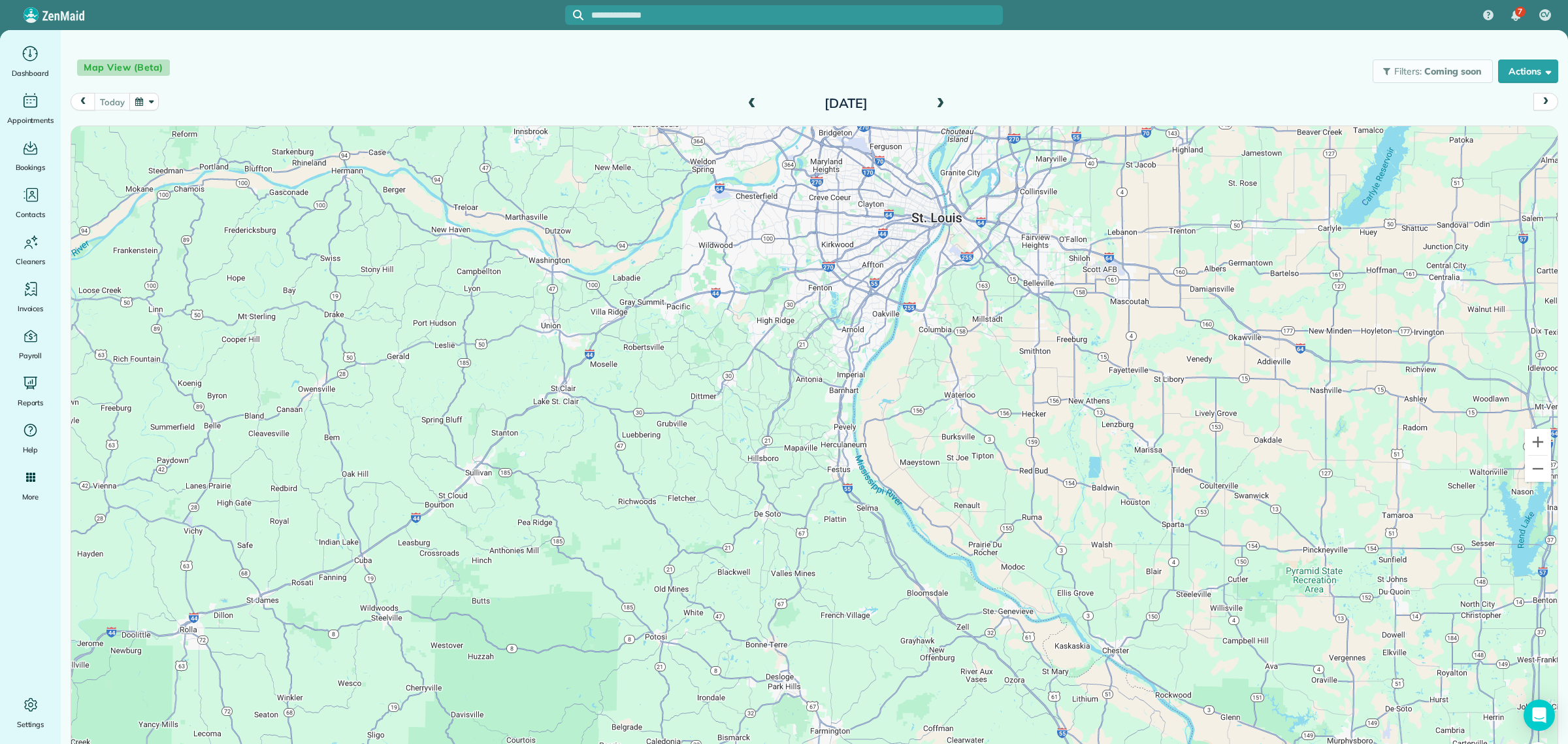
click at [933, 102] on span at bounding box center [940, 104] width 15 height 12
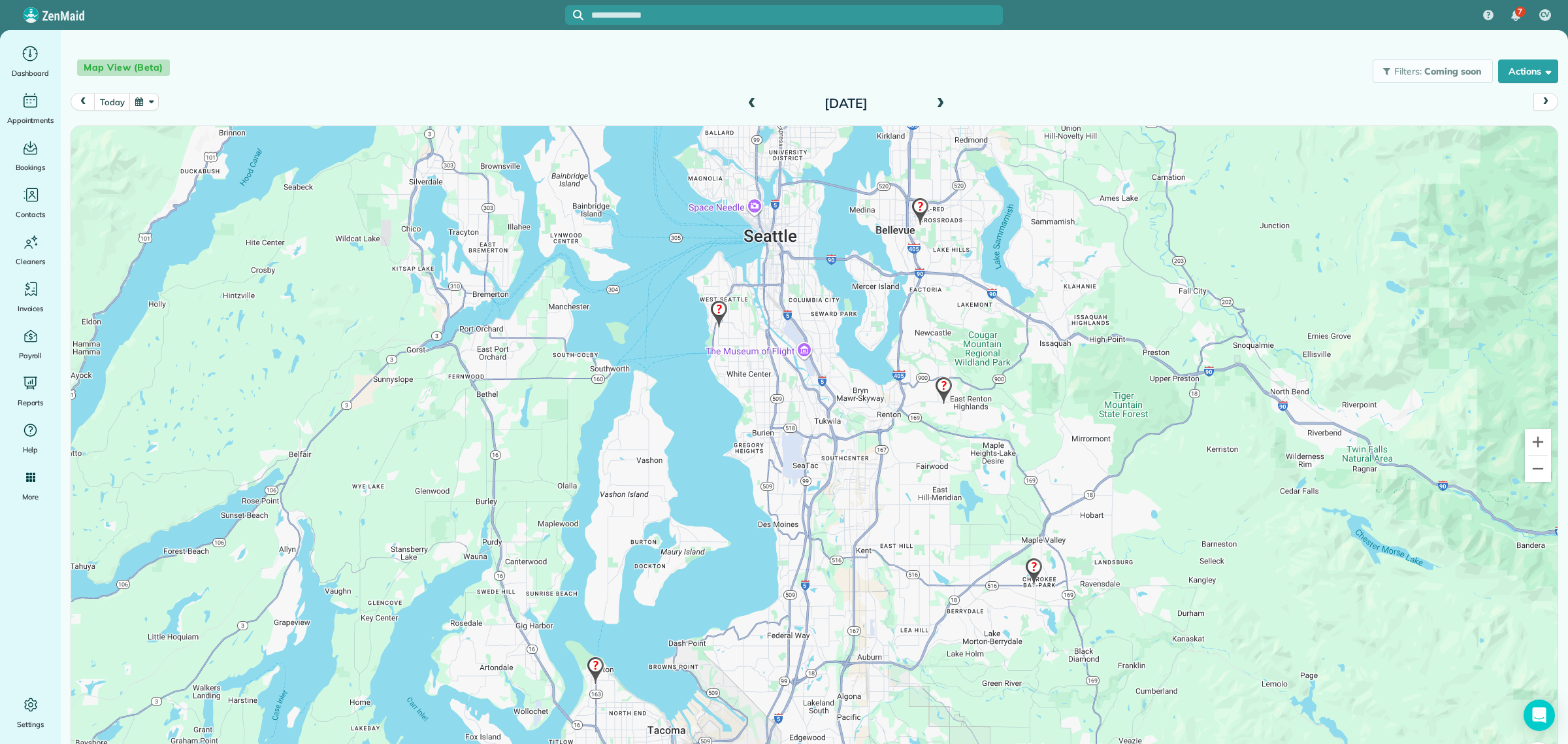
click at [916, 208] on img at bounding box center [920, 211] width 29 height 39
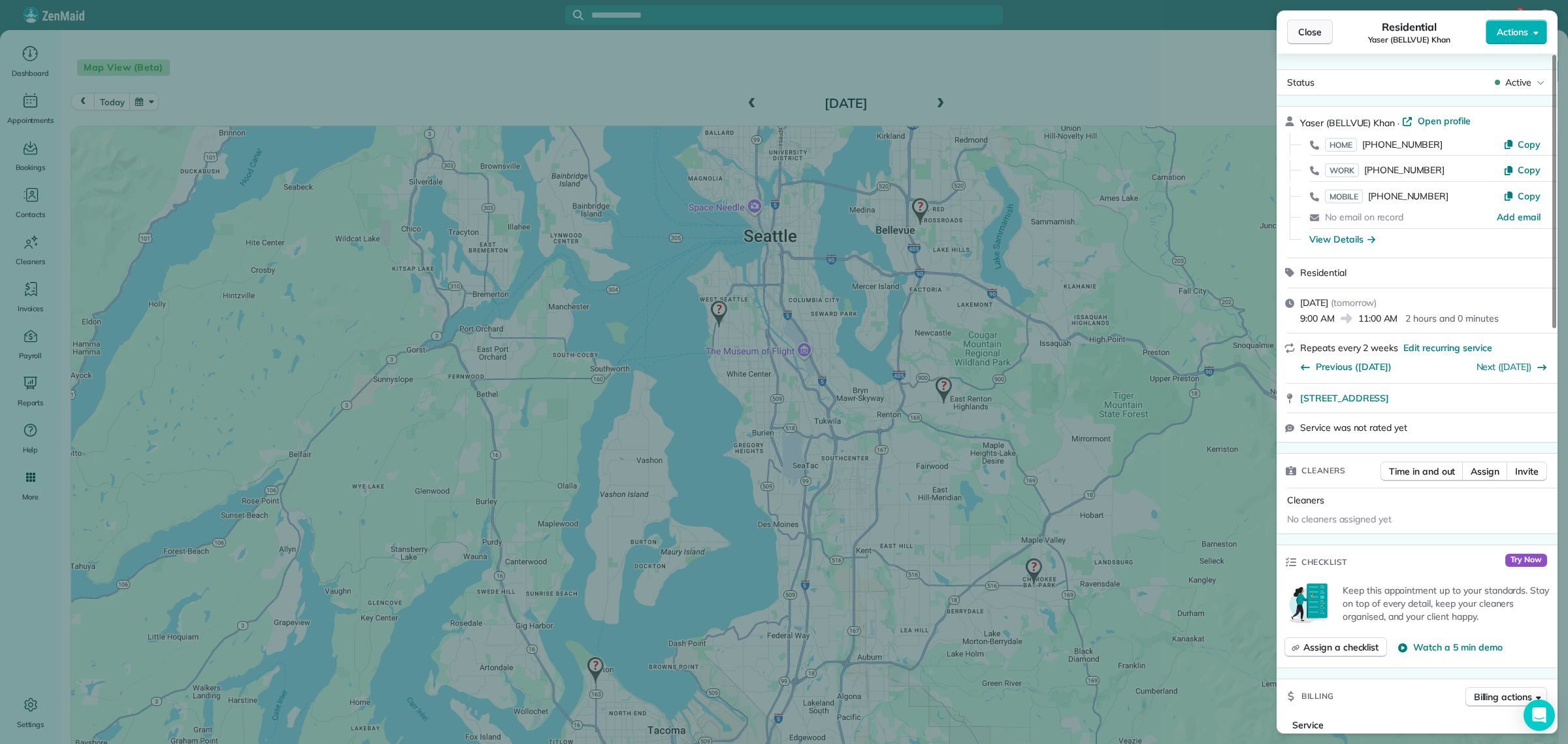
click at [1301, 36] on span "Close" at bounding box center [1310, 32] width 23 height 13
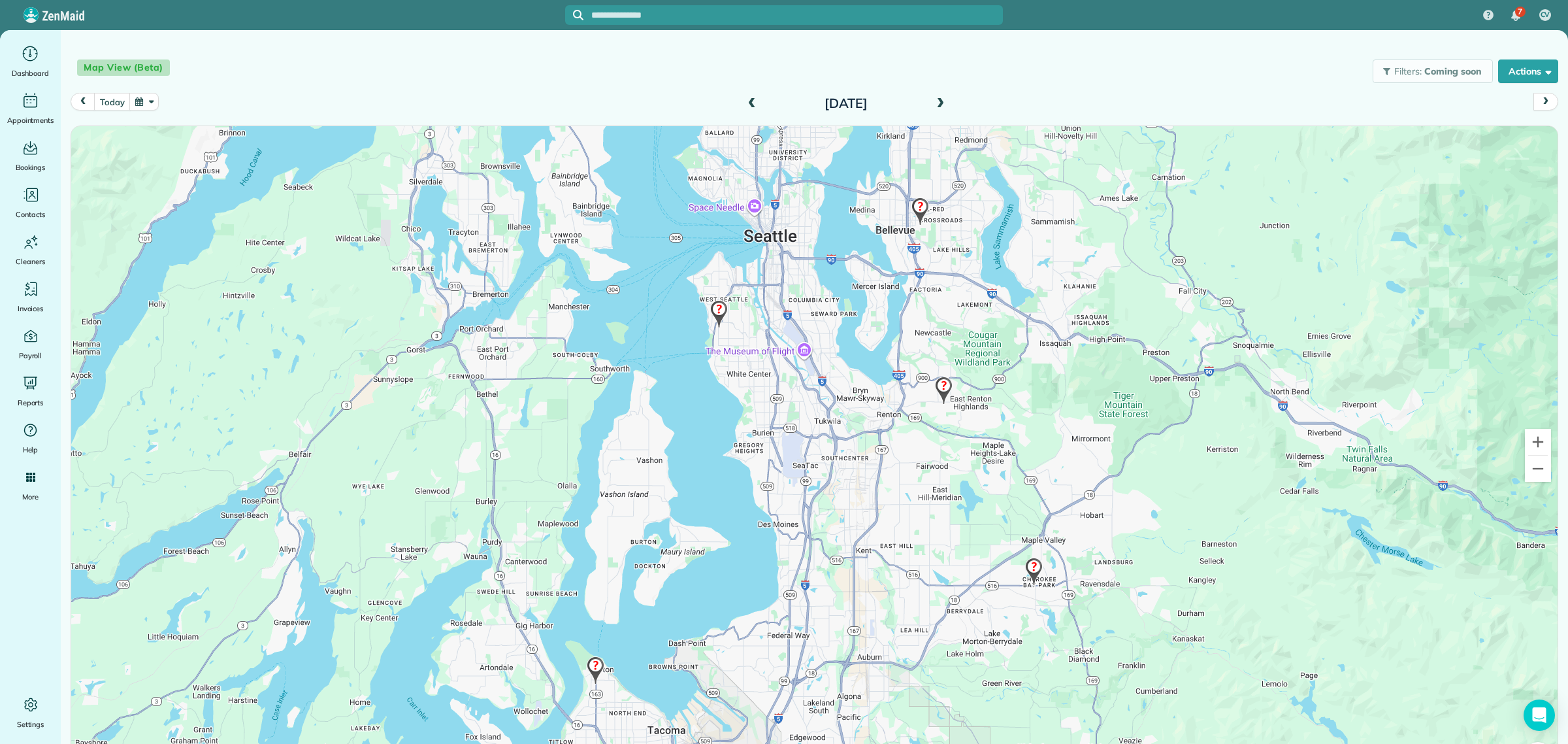
click at [935, 383] on img at bounding box center [943, 391] width 29 height 39
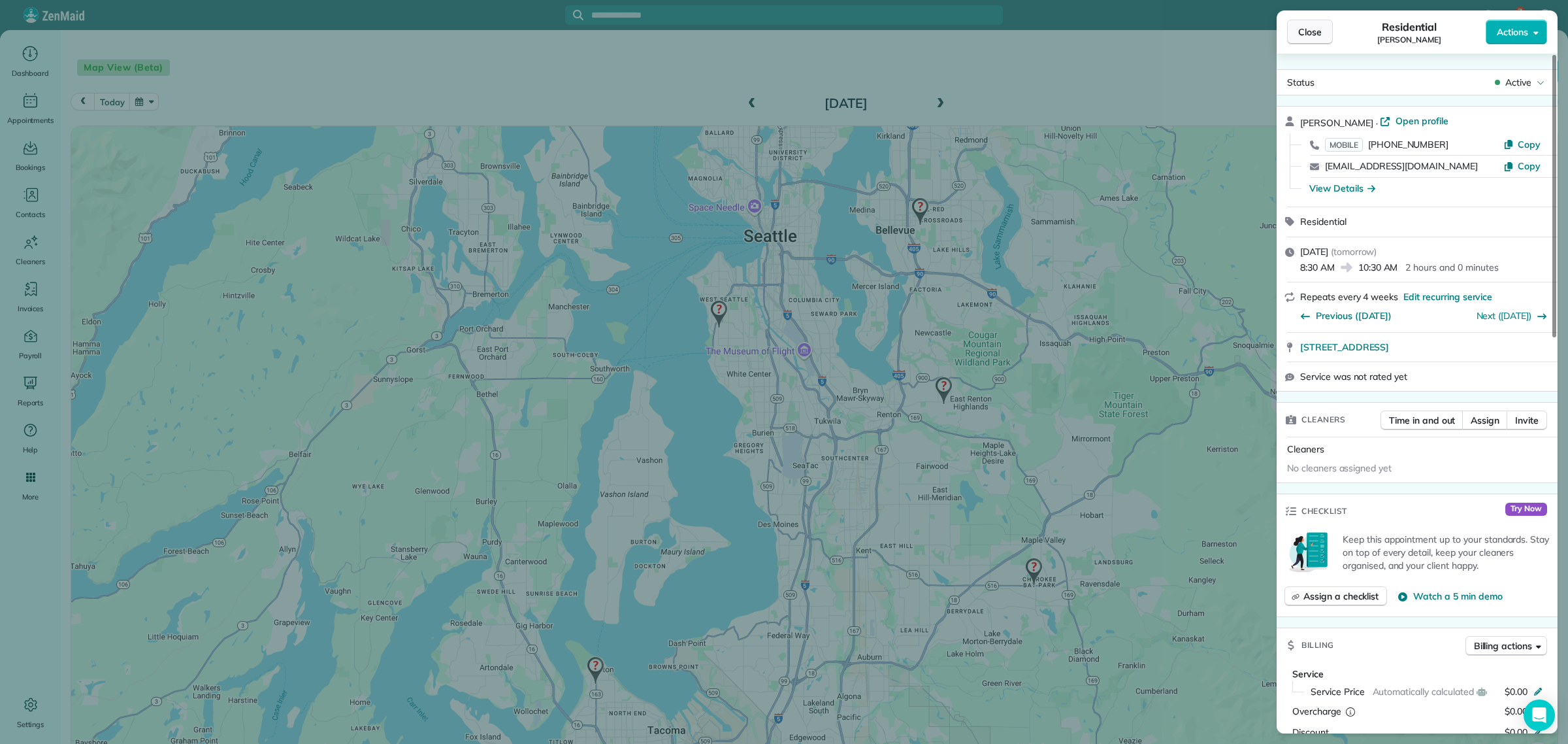
click at [1301, 41] on button "Close" at bounding box center [1310, 32] width 46 height 25
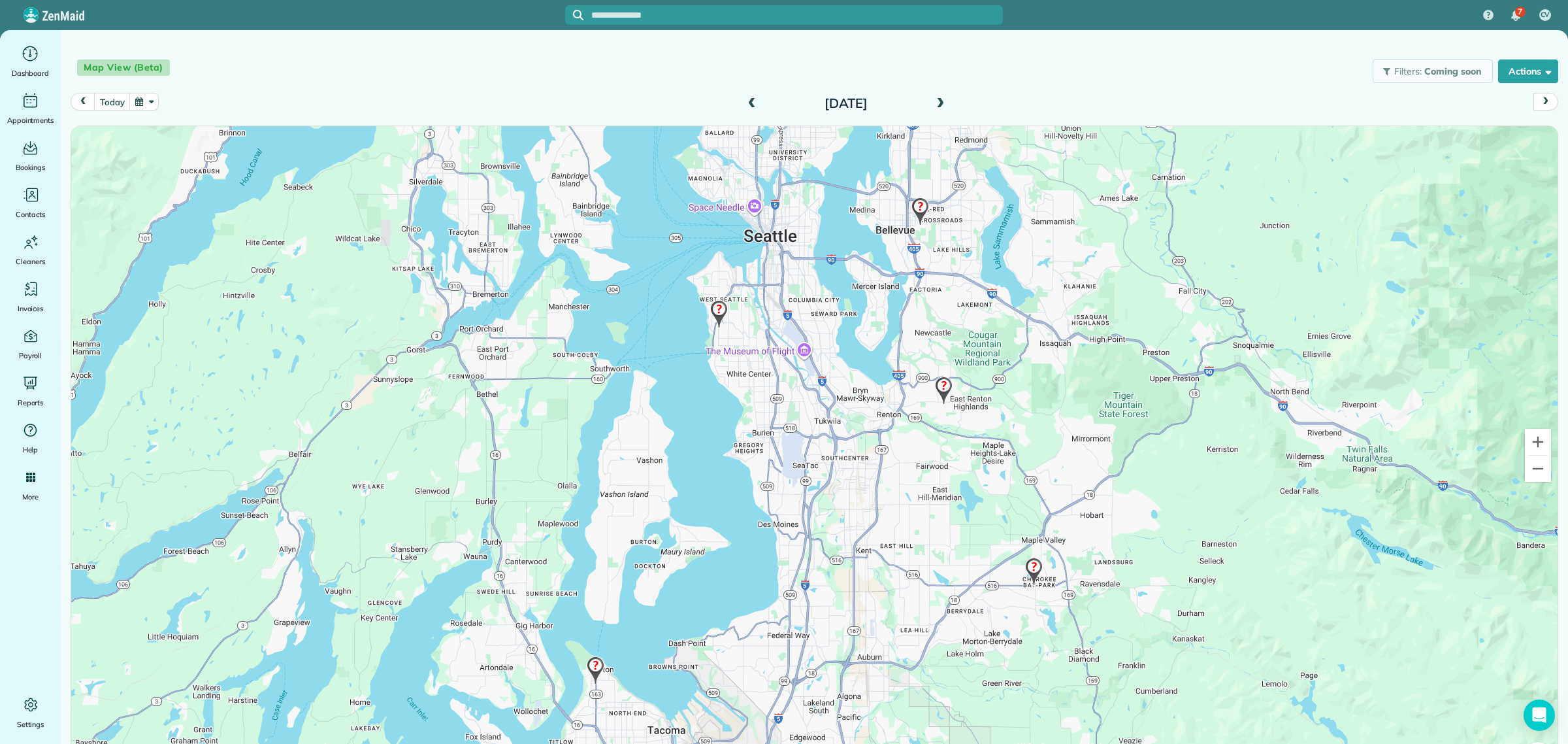
click at [583, 662] on img at bounding box center [595, 670] width 29 height 39
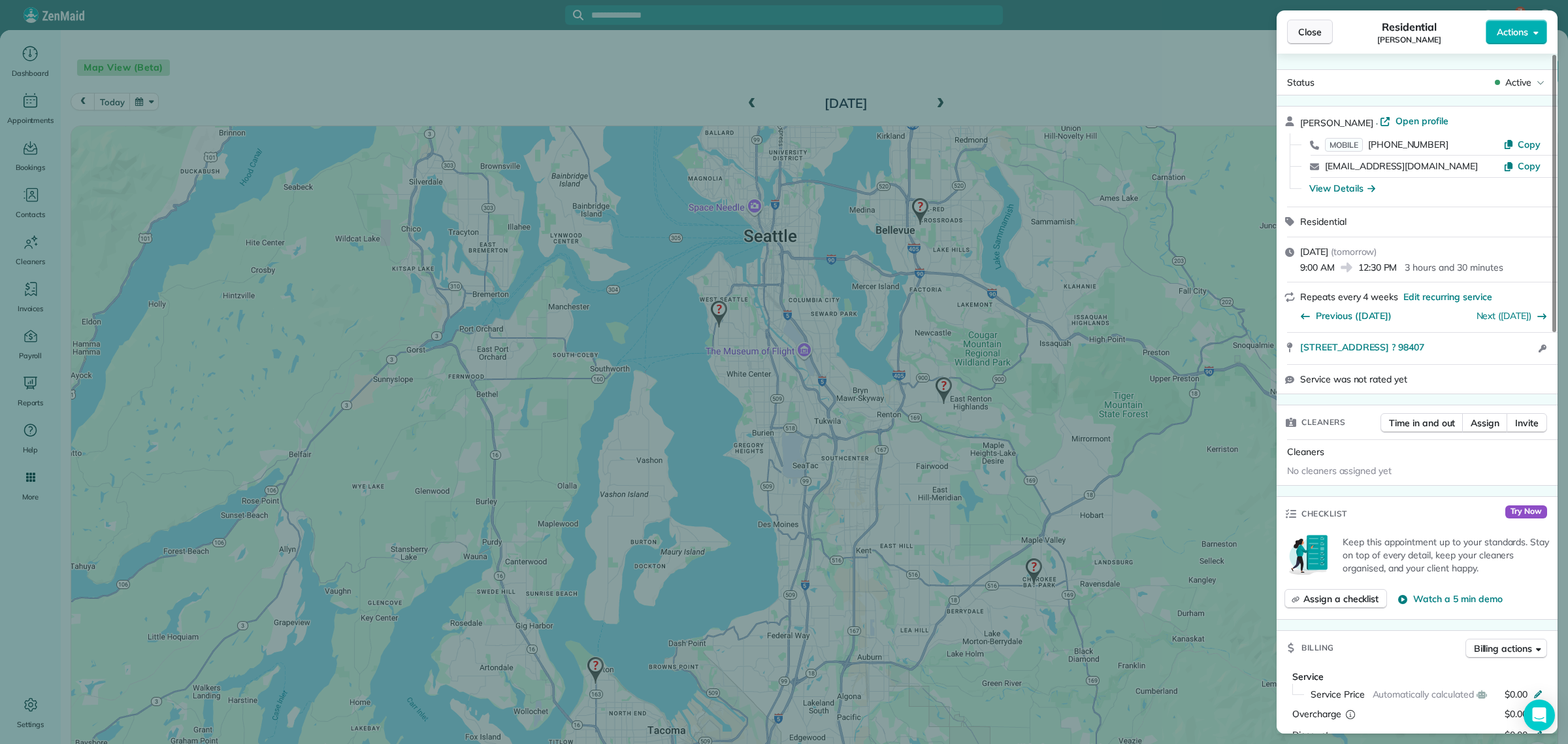
click at [1305, 29] on span "Close" at bounding box center [1310, 32] width 23 height 13
